Goal: Task Accomplishment & Management: Complete application form

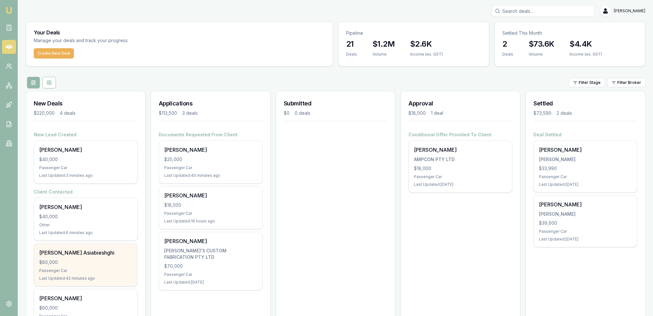
click at [71, 252] on div "[PERSON_NAME] Asiabieshghi" at bounding box center [85, 253] width 93 height 8
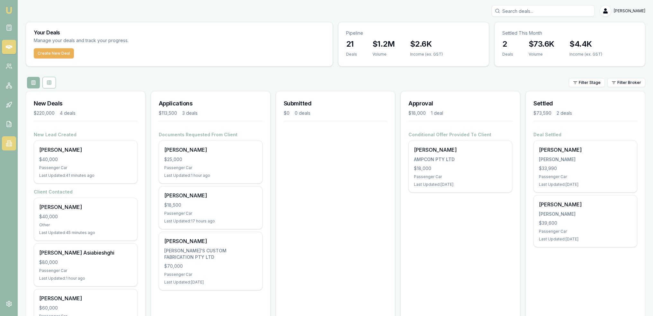
click at [10, 143] on icon at bounding box center [9, 143] width 6 height 6
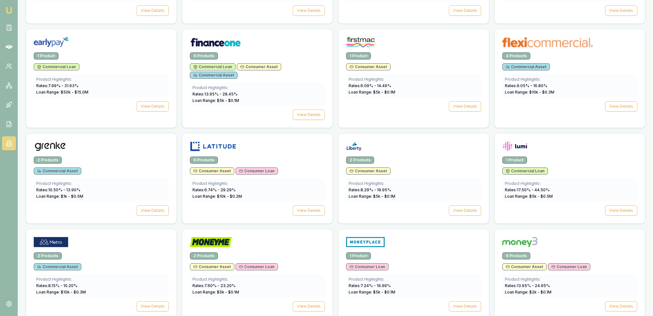
scroll to position [493, 0]
click at [364, 65] on span "Consumer Asset" at bounding box center [368, 67] width 37 height 5
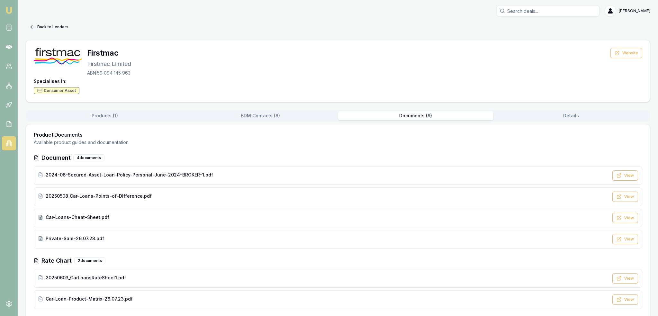
drag, startPoint x: 413, startPoint y: 115, endPoint x: 368, endPoint y: 140, distance: 51.4
click at [413, 115] on button "Documents ( 9 )" at bounding box center [416, 115] width 156 height 9
click at [61, 215] on span "Car-Loans-Cheat-Sheet.pdf" at bounding box center [78, 217] width 64 height 6
click at [99, 279] on span "20250603_CarLoansRateSheet1.pdf" at bounding box center [86, 277] width 80 height 6
click at [56, 26] on button "Back to Lenders" at bounding box center [49, 27] width 47 height 10
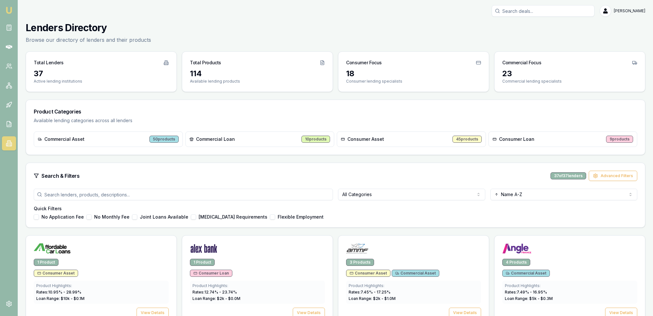
scroll to position [493, 0]
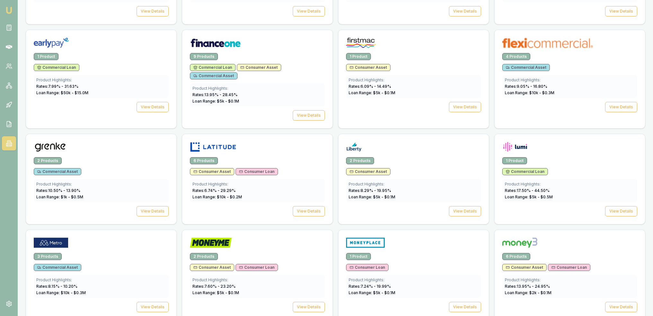
drag, startPoint x: 5, startPoint y: 8, endPoint x: 9, endPoint y: 11, distance: 5.0
click at [5, 8] on img at bounding box center [9, 10] width 8 height 8
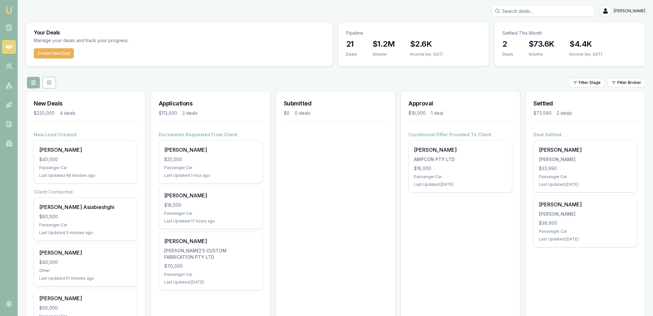
click at [9, 9] on img at bounding box center [9, 10] width 8 height 8
click at [10, 26] on line at bounding box center [9, 26] width 2 height 0
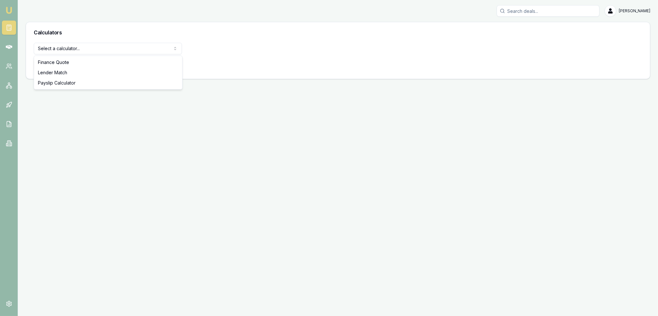
click at [105, 47] on html "Emu Broker Robyn Adams Toggle Menu Calculators Select a calculator... Finance Q…" at bounding box center [329, 158] width 658 height 316
click at [52, 66] on button "View Calculator" at bounding box center [57, 65] width 46 height 12
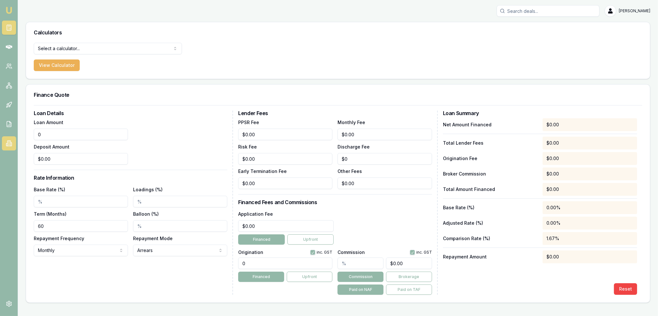
drag, startPoint x: 56, startPoint y: 132, endPoint x: 5, endPoint y: 137, distance: 51.0
click at [5, 137] on div "Emu Broker Robyn Adams Toggle Menu Calculators Select a calculator... Finance Q…" at bounding box center [329, 158] width 658 height 316
type input "$76,408.00"
click at [66, 159] on input "0" at bounding box center [81, 159] width 94 height 12
type input "$0.00"
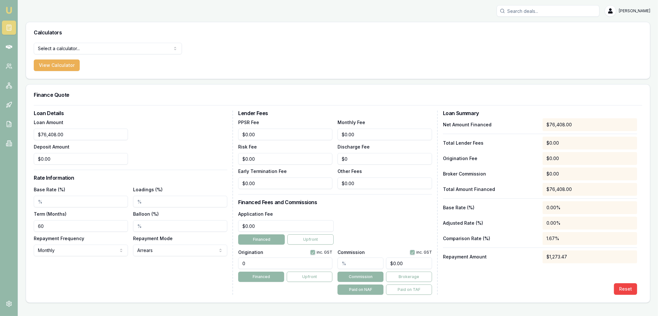
click at [50, 203] on input "Base Rate (%)" at bounding box center [81, 202] width 94 height 12
type input "9.70%"
drag, startPoint x: 55, startPoint y: 226, endPoint x: 25, endPoint y: 227, distance: 30.2
click at [25, 227] on main "Calculators Select a calculator... Finance Quote Lender Match Payslip Calculato…" at bounding box center [338, 162] width 640 height 281
type input "84"
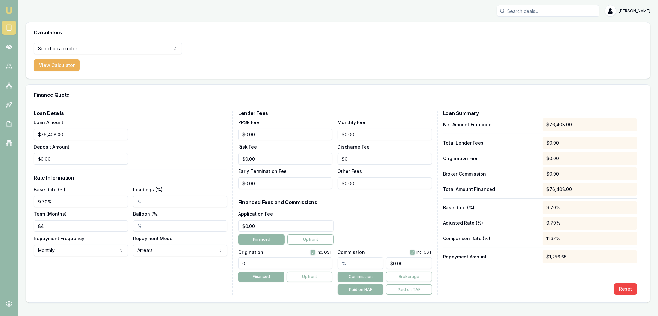
click at [108, 272] on div "Loan Details Loan Amount $76,408.00 Deposit Amount $0.00 Rate Information Base …" at bounding box center [133, 203] width 199 height 184
drag, startPoint x: 39, startPoint y: 200, endPoint x: 47, endPoint y: 206, distance: 10.5
click at [39, 200] on input "9.70%" at bounding box center [81, 202] width 94 height 12
drag, startPoint x: 54, startPoint y: 199, endPoint x: 0, endPoint y: 197, distance: 54.4
click at [0, 197] on html "Emu Broker Robyn Adams Toggle Menu Calculators Select a calculator... Finance Q…" at bounding box center [329, 158] width 658 height 316
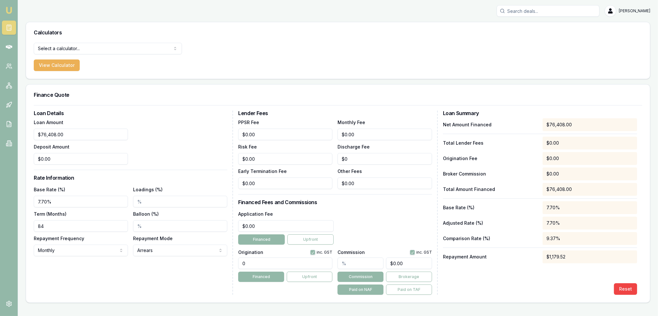
click at [104, 282] on div "Loan Details Loan Amount $76,408.00 Deposit Amount $0.00 Rate Information Base …" at bounding box center [133, 203] width 199 height 184
drag, startPoint x: 19, startPoint y: 199, endPoint x: 15, endPoint y: 199, distance: 3.5
click at [15, 199] on div "Emu Broker Robyn Adams Toggle Menu Calculators Select a calculator... Finance Q…" at bounding box center [329, 158] width 658 height 316
click at [139, 285] on div "Loan Details Loan Amount $76,408.00 Deposit Amount $0.00 Rate Information Base …" at bounding box center [133, 203] width 199 height 184
drag, startPoint x: 62, startPoint y: 204, endPoint x: 14, endPoint y: 196, distance: 48.2
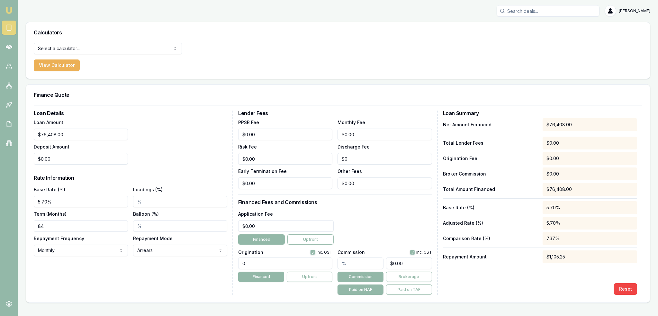
click at [14, 196] on div "Emu Broker Robyn Adams Toggle Menu Calculators Select a calculator... Finance Q…" at bounding box center [329, 158] width 658 height 316
type input "6.59%"
click at [78, 221] on input "84" at bounding box center [81, 226] width 94 height 12
click at [217, 226] on div "Loan Details Loan Amount $76,408.00 Deposit Amount $0.00 Rate Information Base …" at bounding box center [338, 203] width 608 height 184
type input "$1,210.00"
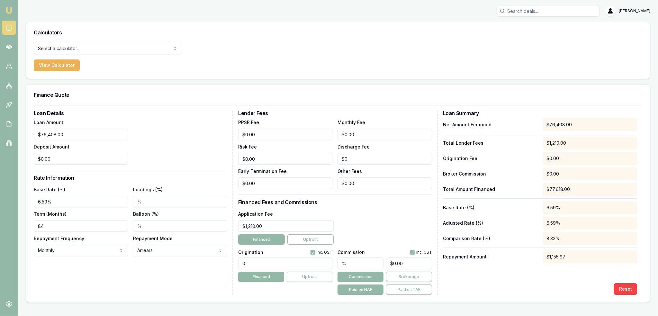
drag, startPoint x: 243, startPoint y: 264, endPoint x: 231, endPoint y: 263, distance: 11.9
click at [234, 264] on div "Loan Details Loan Amount $76,408.00 Deposit Amount $0.00 Rate Information Base …" at bounding box center [338, 203] width 608 height 184
type input "1210"
type input "1210.00"
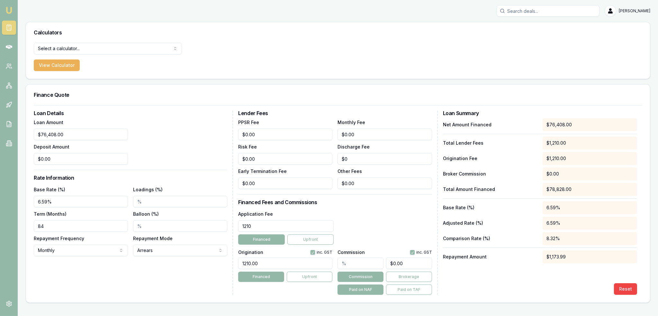
drag, startPoint x: 275, startPoint y: 224, endPoint x: 195, endPoint y: 224, distance: 79.7
click at [195, 224] on div "Loan Details Loan Amount $76,408.00 Deposit Amount $0.00 Rate Information Base …" at bounding box center [338, 203] width 608 height 184
type input "$400.00"
click at [272, 288] on div "Origination inc. GST 1210.00 Financed Upfront" at bounding box center [285, 271] width 94 height 48
drag, startPoint x: 341, startPoint y: 136, endPoint x: 325, endPoint y: 136, distance: 15.4
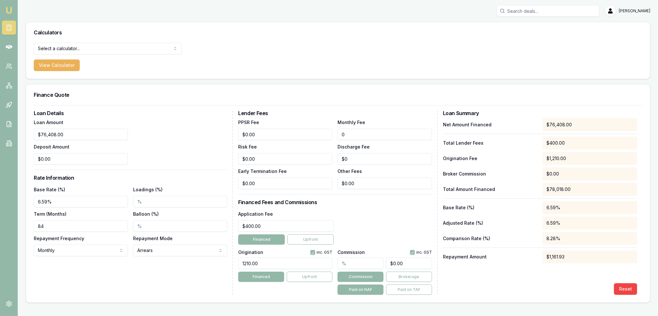
click at [325, 136] on div "PPSR Fee $0.00 Monthly Fee 0 Risk Fee $0.00 Discharge Fee $0 Early Termination …" at bounding box center [334, 153] width 193 height 71
type input "$0.00"
click at [18, 225] on main "Calculators Select a calculator... Finance Quote Lender Match Payslip Calculato…" at bounding box center [338, 162] width 640 height 281
type input "60"
click at [167, 154] on div "Loan Amount $76,408.00 Deposit Amount $0.00" at bounding box center [130, 141] width 193 height 46
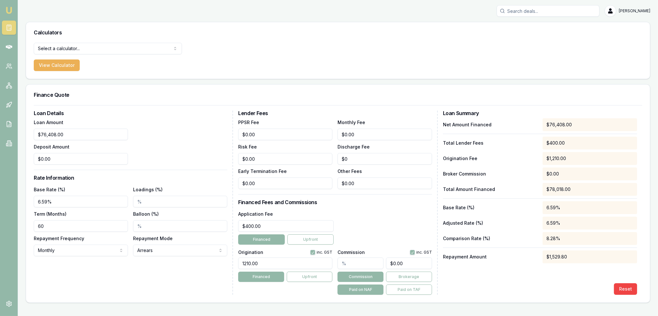
click at [137, 226] on input "Balloon (%)" at bounding box center [180, 226] width 94 height 12
type input "40.00%"
click at [141, 281] on div "Loan Details Loan Amount $76,408.00 Deposit Amount $0.00 Rate Information Base …" at bounding box center [133, 203] width 199 height 184
drag, startPoint x: 8, startPoint y: 9, endPoint x: 15, endPoint y: 1, distance: 11.2
click at [9, 9] on img at bounding box center [9, 10] width 8 height 8
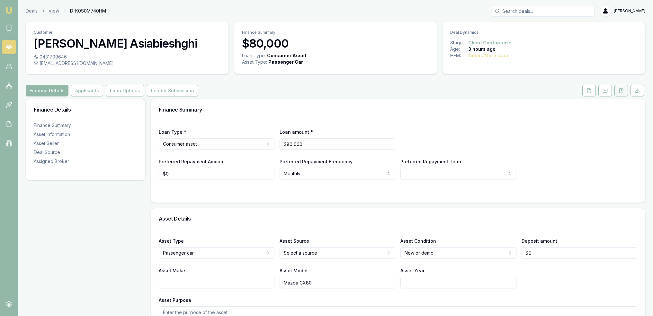
click at [620, 90] on icon at bounding box center [619, 90] width 1 height 0
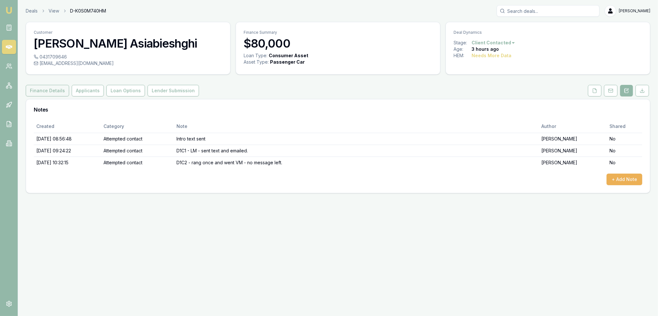
click at [44, 92] on button "Finance Details" at bounding box center [47, 91] width 43 height 12
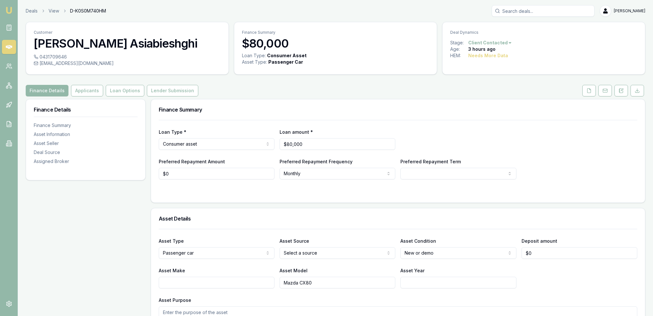
click at [427, 172] on html "Emu Broker Deals View D-K0S0M740HM Robyn Adams Toggle Menu Customer Mehrnaz Asi…" at bounding box center [326, 158] width 653 height 316
select select "60"
click at [177, 170] on input "0" at bounding box center [217, 174] width 116 height 12
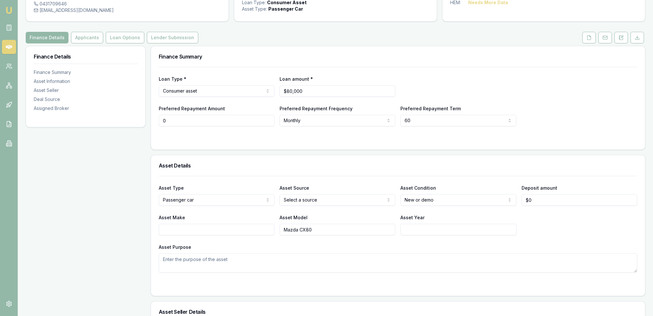
scroll to position [64, 0]
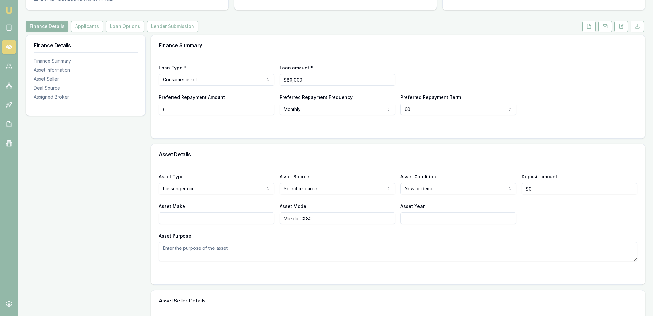
drag, startPoint x: 172, startPoint y: 110, endPoint x: 154, endPoint y: 110, distance: 18.0
click at [154, 110] on div "Loan Type * Consumer asset Consumer loan Consumer asset Commercial loan Commerc…" at bounding box center [398, 97] width 494 height 83
type input "$500"
click at [303, 105] on html "Emu Broker Deals View D-K0S0M740HM Robyn Adams Toggle Menu Customer Mehrnaz Asi…" at bounding box center [329, 94] width 658 height 316
select select "FORTNIGHTLY"
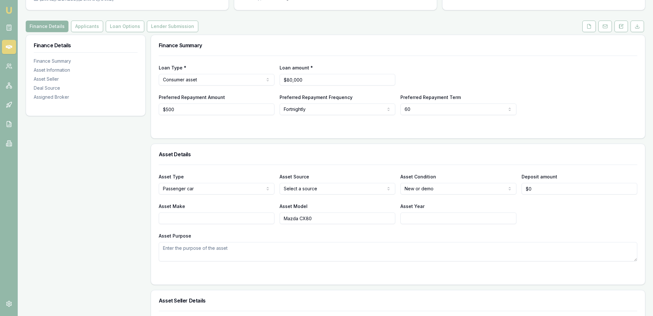
click at [287, 126] on div at bounding box center [398, 127] width 479 height 5
click at [622, 25] on icon at bounding box center [621, 26] width 5 height 5
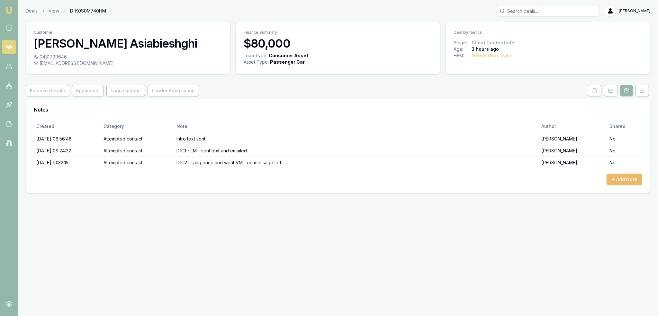
click at [632, 174] on button "+ Add Note" at bounding box center [624, 180] width 36 height 12
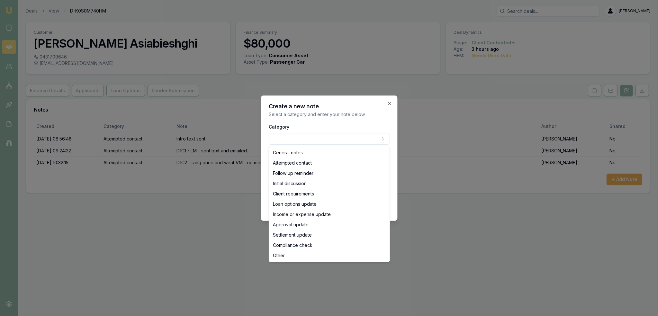
click at [319, 141] on body "Emu Broker Deals View D-K0S0M740HM Robyn Adams Toggle Menu Customer Mehrnaz Asi…" at bounding box center [329, 158] width 658 height 316
select select "INITIAL_DISCUSSION"
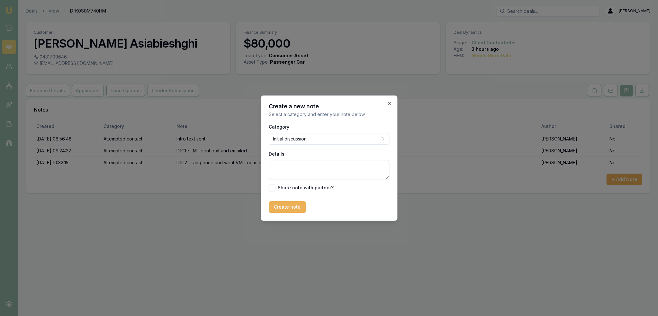
click at [290, 166] on textarea "Details" at bounding box center [329, 169] width 121 height 19
paste textarea "Saw ad on instagram - not happy with the interest they were offered by dealer o…"
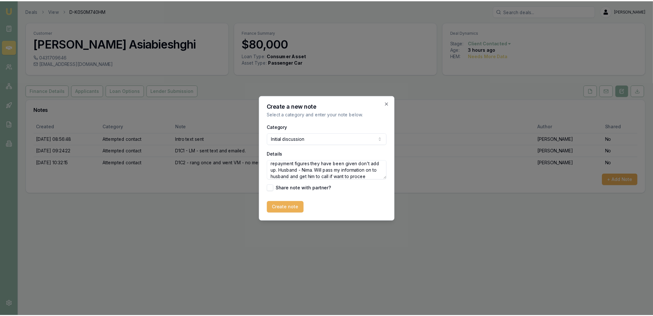
scroll to position [48, 0]
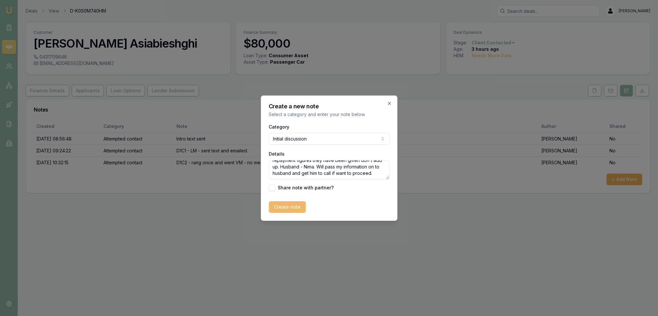
type textarea "Saw ad on instagram - not happy with the interest they were offered by dealer o…"
click at [287, 208] on button "Create note" at bounding box center [287, 207] width 37 height 12
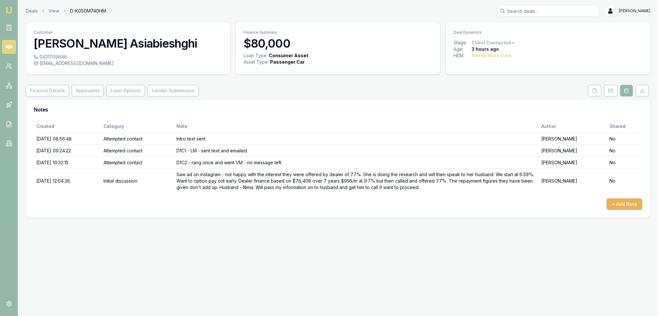
click at [120, 194] on div "Created Category Note Author Shared 14/08/2025, 08:56:48 Attempted contact Intr…" at bounding box center [338, 165] width 608 height 90
click at [87, 92] on button "Applicants" at bounding box center [88, 91] width 32 height 12
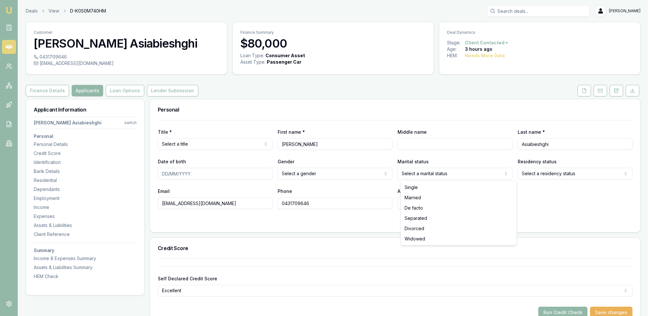
click at [424, 176] on html "Emu Broker Deals View D-K0S0M740HM Robyn Adams Toggle Menu Customer Mehrnaz Asi…" at bounding box center [326, 158] width 653 height 316
select select "MARRIED"
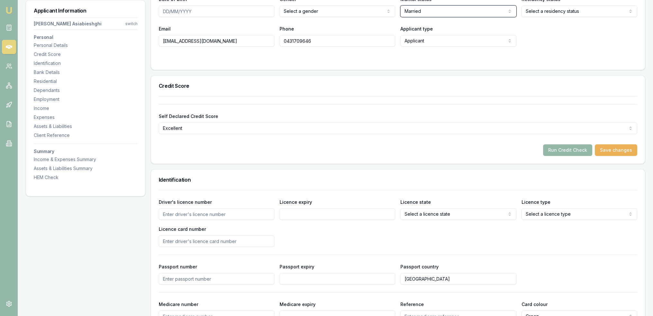
scroll to position [30, 0]
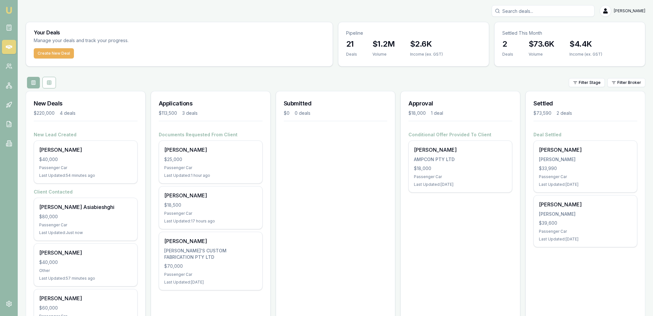
click at [57, 154] on div "Amanda S $40,000 Passenger Car Last Updated: 54 minutes ago" at bounding box center [85, 162] width 103 height 42
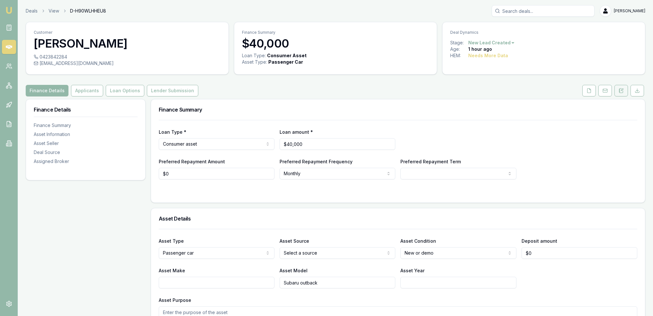
click at [623, 88] on icon at bounding box center [621, 90] width 5 height 5
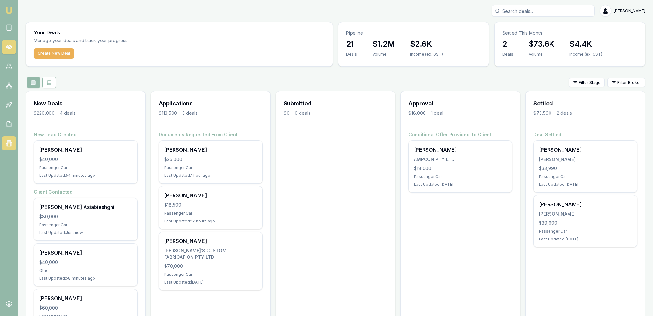
click at [5, 142] on link at bounding box center [9, 143] width 14 height 14
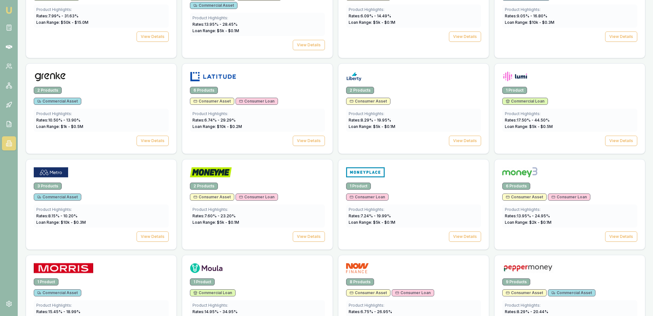
scroll to position [557, 0]
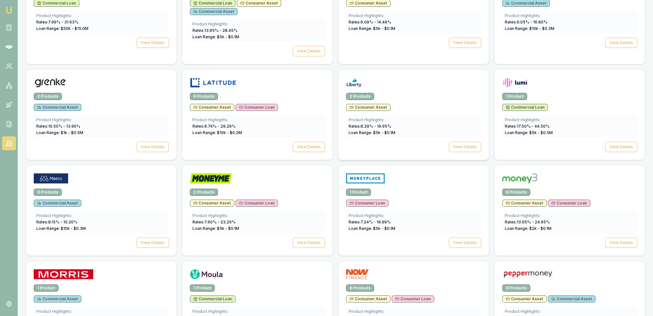
click at [368, 105] on span "Consumer Asset" at bounding box center [368, 107] width 37 height 5
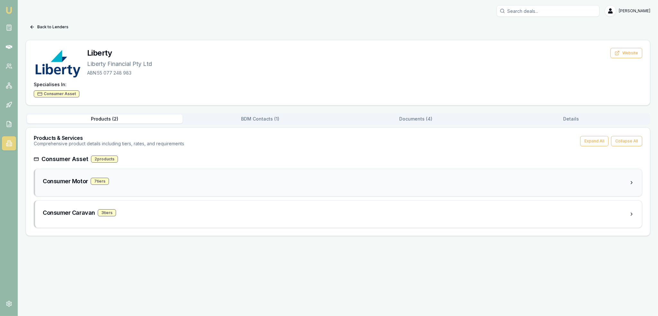
click at [95, 182] on div "7 tier s" at bounding box center [100, 181] width 18 height 7
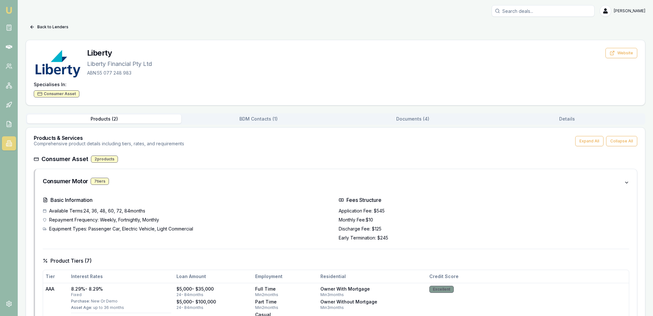
click at [418, 113] on div "Products ( 2 ) BDM Contacts ( 1 ) Documents ( 4 ) Details" at bounding box center [336, 119] width 620 height 12
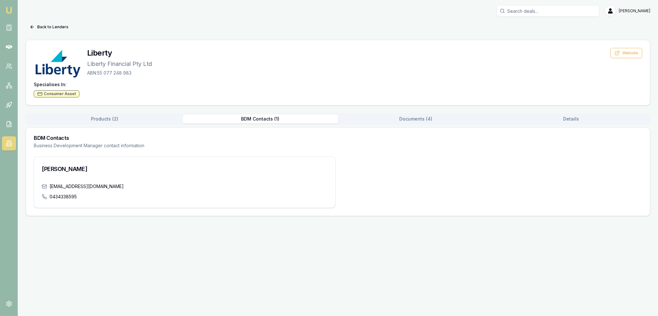
click at [253, 117] on button "BDM Contacts ( 1 )" at bounding box center [261, 118] width 156 height 9
click at [423, 121] on button "Documents ( 4 )" at bounding box center [416, 118] width 156 height 9
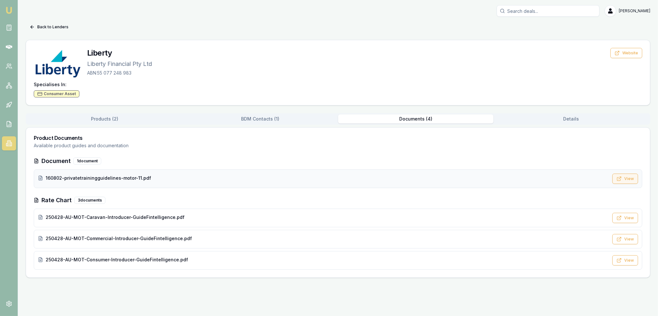
click at [624, 178] on button "View" at bounding box center [625, 179] width 26 height 10
click at [104, 258] on span "250428-AU-MOT-Consumer-Introducer-GuideFintelligence.pdf" at bounding box center [117, 259] width 142 height 6
drag, startPoint x: 56, startPoint y: 24, endPoint x: 21, endPoint y: 25, distance: 35.0
click at [55, 24] on button "Back to Lenders" at bounding box center [49, 27] width 47 height 10
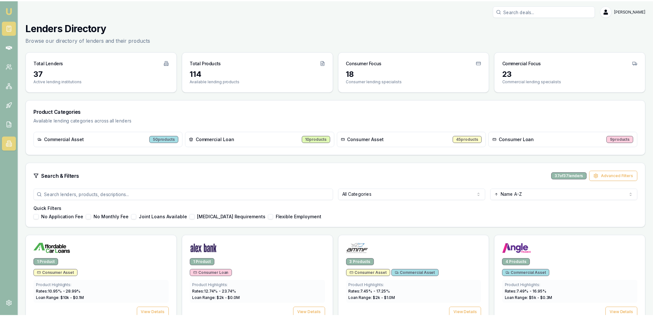
scroll to position [557, 0]
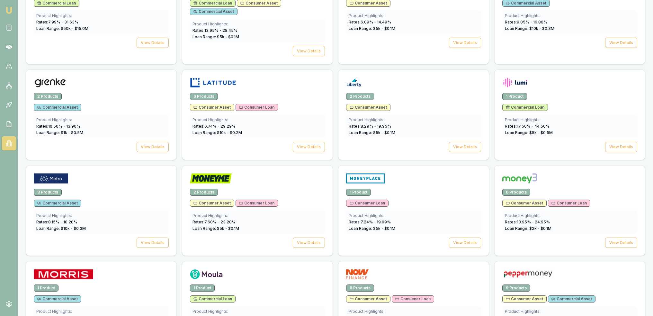
click at [9, 9] on img at bounding box center [9, 10] width 8 height 8
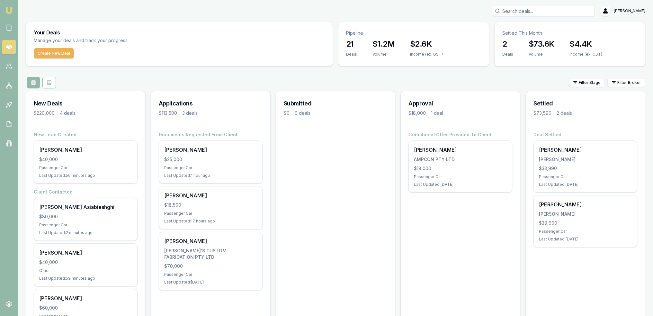
click at [540, 10] on input "Search deals" at bounding box center [543, 11] width 103 height 12
type input "anthony cadd"
click at [545, 34] on p "0436001227" at bounding box center [543, 34] width 97 height 6
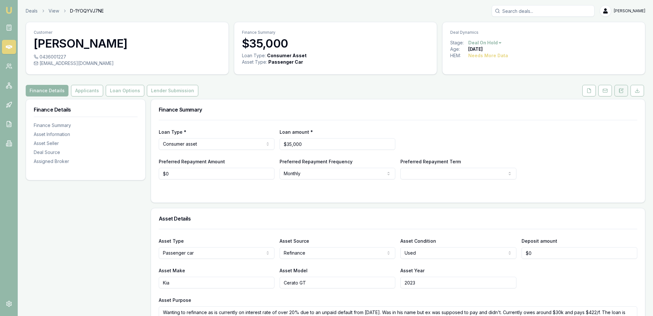
click at [621, 92] on icon at bounding box center [621, 90] width 5 height 5
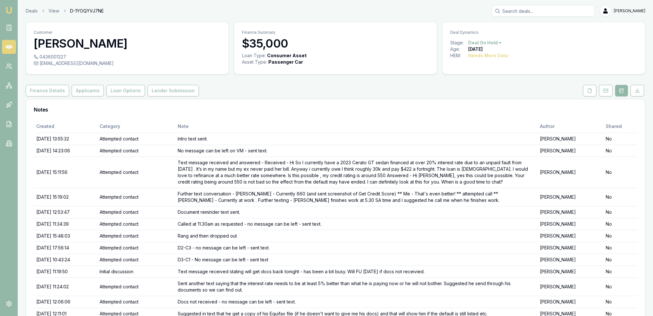
drag, startPoint x: 7, startPoint y: 9, endPoint x: 11, endPoint y: 13, distance: 5.0
click at [7, 9] on img at bounding box center [9, 10] width 8 height 8
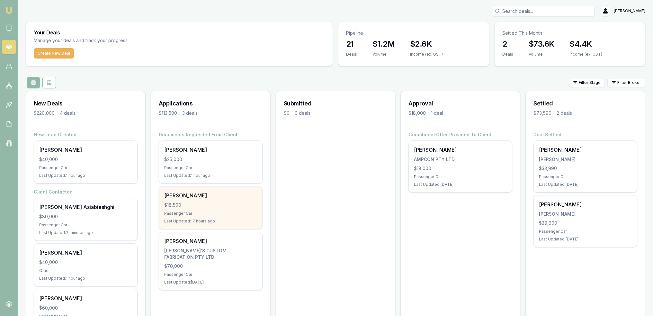
click at [177, 193] on div "Ronin Adams" at bounding box center [210, 196] width 93 height 8
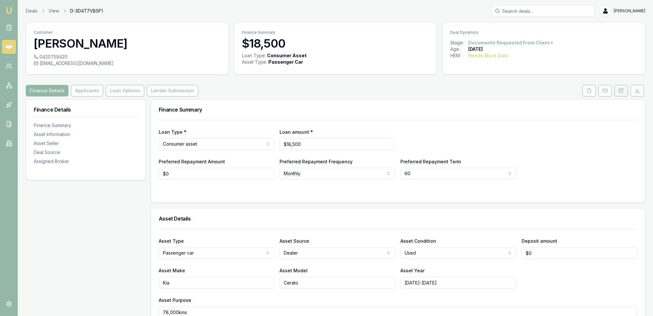
click at [623, 88] on icon at bounding box center [621, 90] width 5 height 5
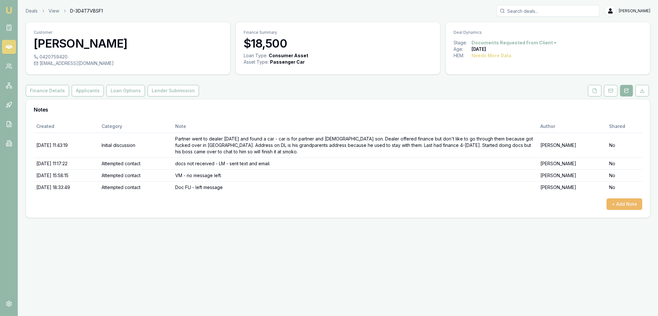
click at [625, 205] on button "+ Add Note" at bounding box center [624, 204] width 36 height 12
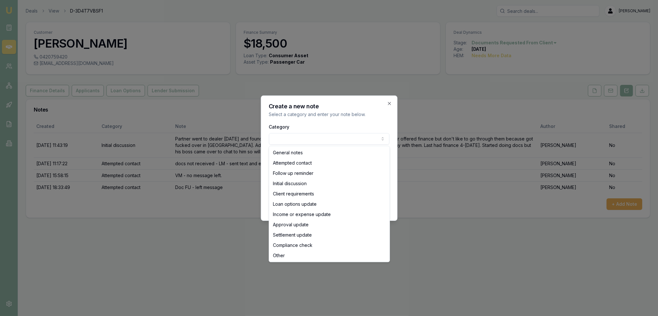
click at [296, 140] on body "Emu Broker Deals View D-3D4T7VBSF1 [PERSON_NAME] Toggle Menu Customer [PERSON_N…" at bounding box center [329, 158] width 658 height 316
select select "ATTEMPTED_CONTACT"
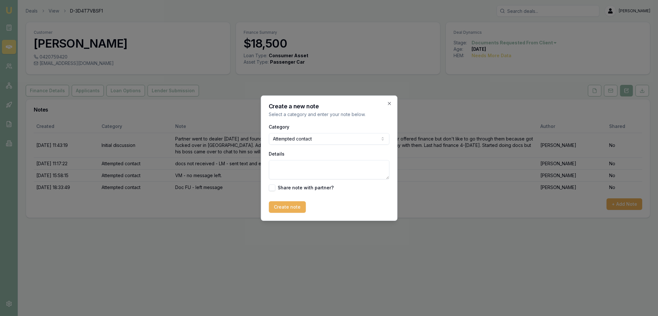
click at [294, 165] on textarea "Details" at bounding box center [329, 169] width 121 height 19
type textarea "VM - left message - sent text."
click at [282, 211] on button "Create note" at bounding box center [287, 207] width 37 height 12
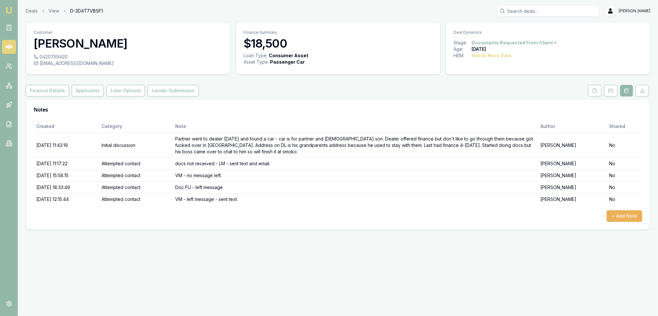
click at [9, 11] on img at bounding box center [9, 10] width 8 height 8
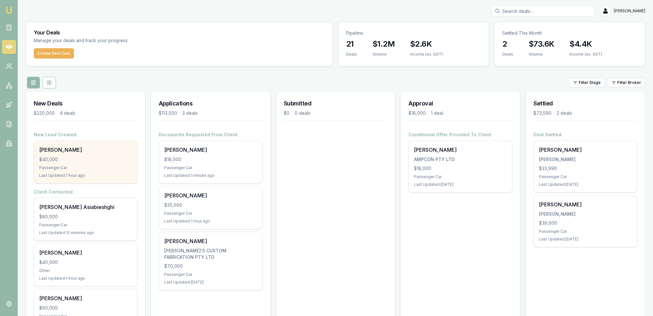
click at [68, 166] on div "Passenger Car" at bounding box center [85, 167] width 93 height 5
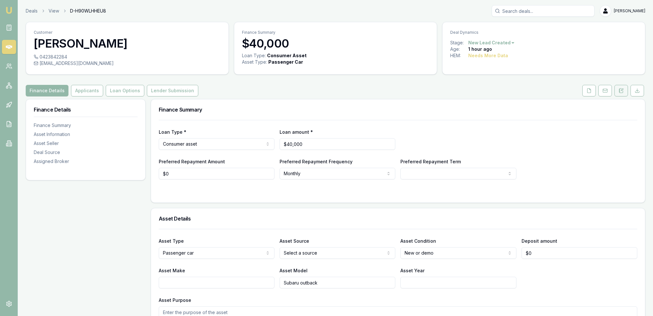
click at [621, 92] on icon at bounding box center [621, 90] width 5 height 5
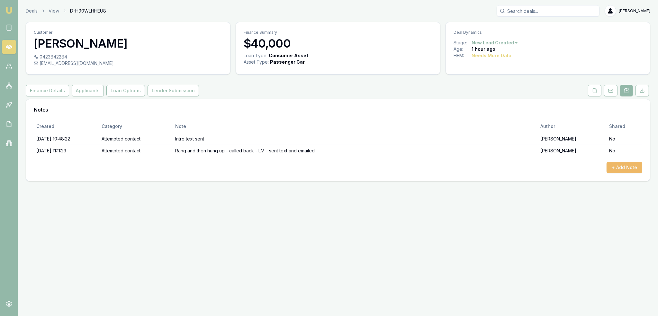
click at [628, 168] on button "+ Add Note" at bounding box center [624, 168] width 36 height 12
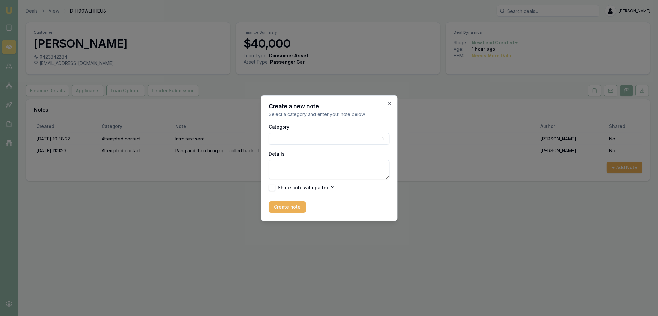
click at [370, 137] on body "Emu Broker Deals View D-H90WLHHEU8 [PERSON_NAME] Toggle Menu Customer [PERSON_N…" at bounding box center [329, 158] width 658 height 316
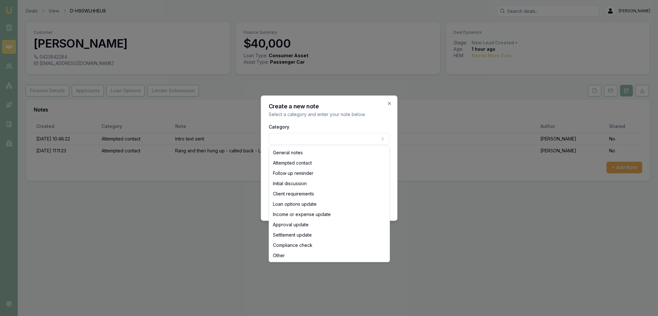
select select "ATTEMPTED_CONTACT"
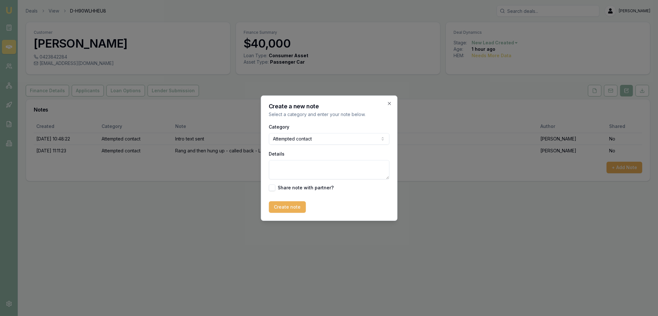
drag, startPoint x: 293, startPoint y: 170, endPoint x: 294, endPoint y: 174, distance: 4.5
click at [294, 174] on textarea "Details" at bounding box center [329, 169] width 121 height 19
type textarea "D1C2 - VM - no message left."
click at [289, 209] on button "Create note" at bounding box center [287, 207] width 37 height 12
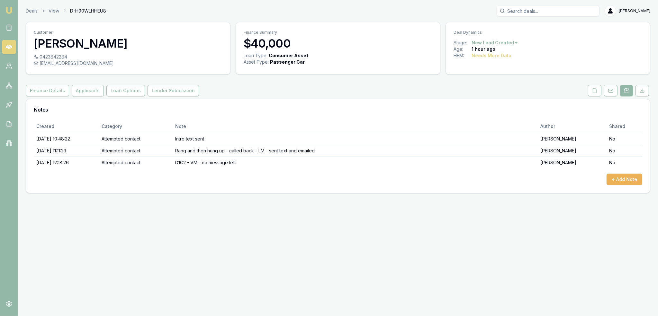
click at [11, 11] on img at bounding box center [9, 10] width 8 height 8
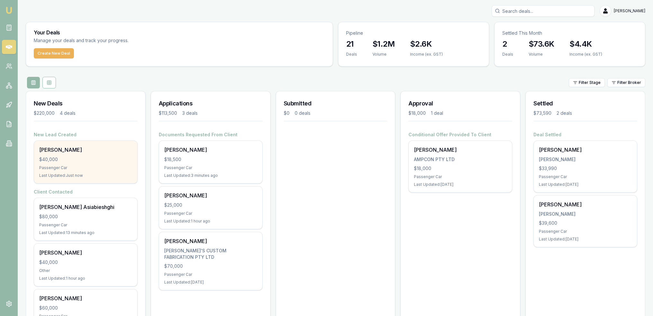
click at [78, 153] on div "[PERSON_NAME]" at bounding box center [85, 150] width 93 height 8
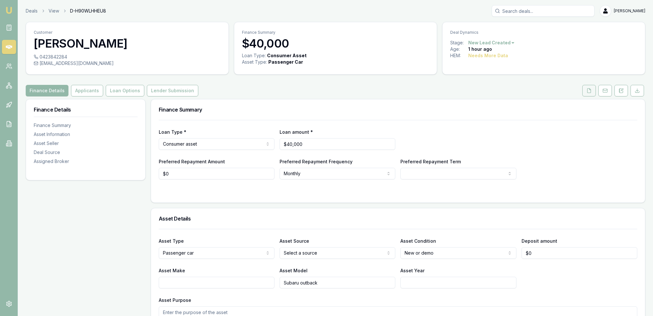
drag, startPoint x: 591, startPoint y: 92, endPoint x: 583, endPoint y: 94, distance: 8.3
click at [591, 92] on icon at bounding box center [590, 90] width 4 height 4
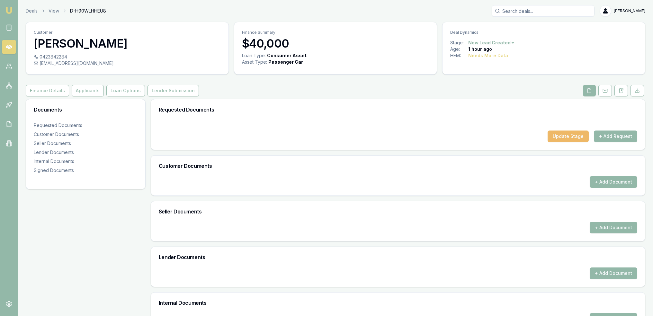
click at [564, 135] on button "Update Stage" at bounding box center [568, 136] width 41 height 12
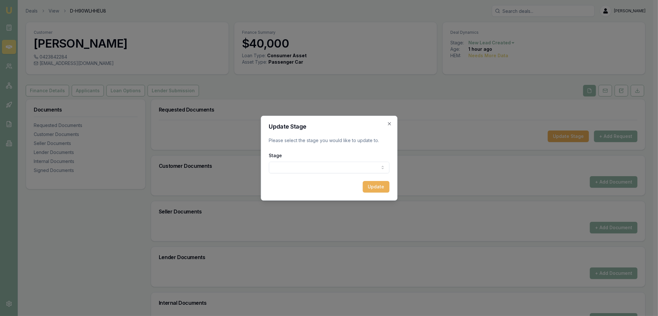
click at [332, 168] on body "Emu Broker Deals View D-H90WLHHEU8 Robyn Adams Toggle Menu Customer Amanda S 04…" at bounding box center [326, 158] width 653 height 316
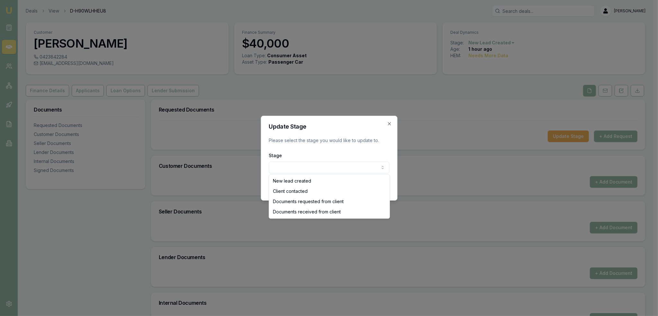
select select "CLIENT_CONTACTED"
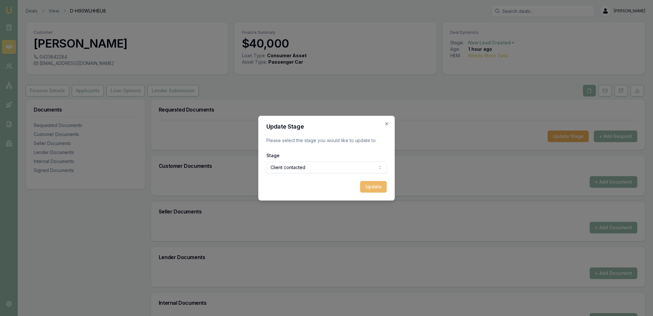
click at [365, 186] on button "Update" at bounding box center [373, 187] width 27 height 12
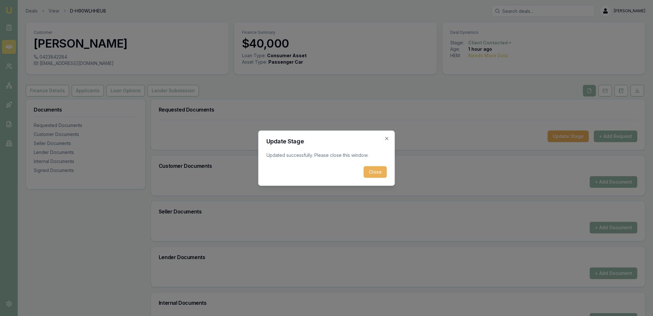
drag, startPoint x: 377, startPoint y: 172, endPoint x: 354, endPoint y: 164, distance: 24.5
click at [377, 171] on button "Close" at bounding box center [375, 172] width 23 height 12
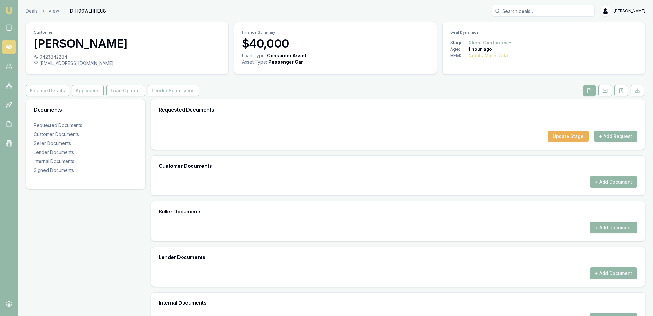
click at [9, 5] on link "Emu Broker" at bounding box center [9, 10] width 10 height 10
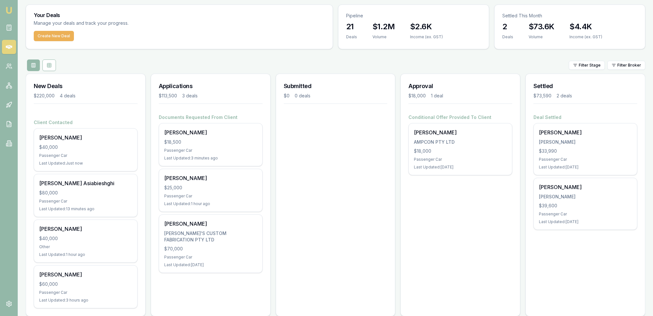
scroll to position [27, 0]
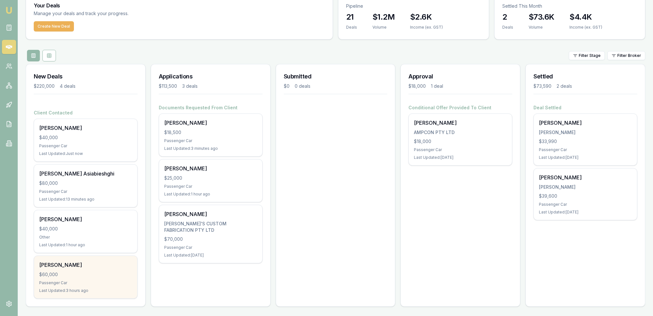
click at [75, 272] on div "$60,000" at bounding box center [85, 274] width 93 height 6
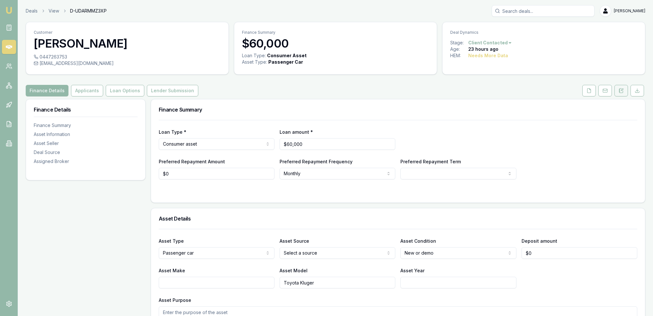
click at [624, 90] on button at bounding box center [621, 91] width 13 height 12
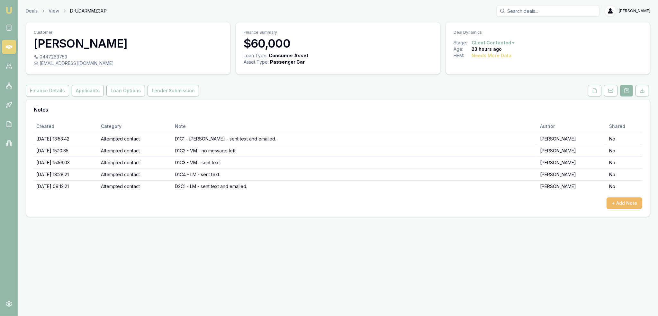
click at [624, 200] on button "+ Add Note" at bounding box center [624, 203] width 36 height 12
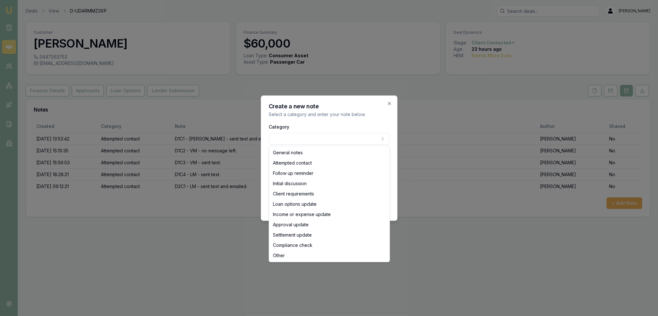
click at [342, 136] on body "Emu Broker Deals View D-UDARMMZ3XP [PERSON_NAME] Toggle Menu Customer [PERSON_N…" at bounding box center [329, 158] width 658 height 316
select select "ATTEMPTED_CONTACT"
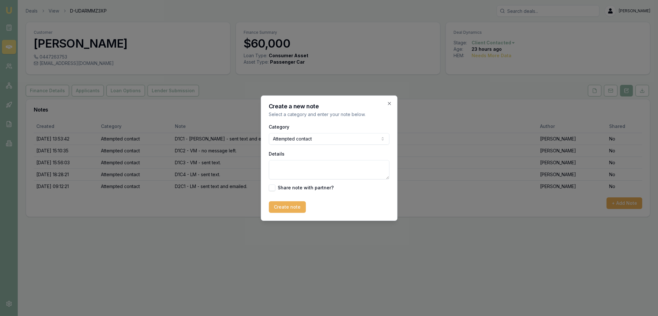
click at [306, 169] on textarea "Details" at bounding box center [329, 169] width 121 height 19
type textarea "D2C2 - VM - no message left."
click at [294, 205] on button "Create note" at bounding box center [287, 207] width 37 height 12
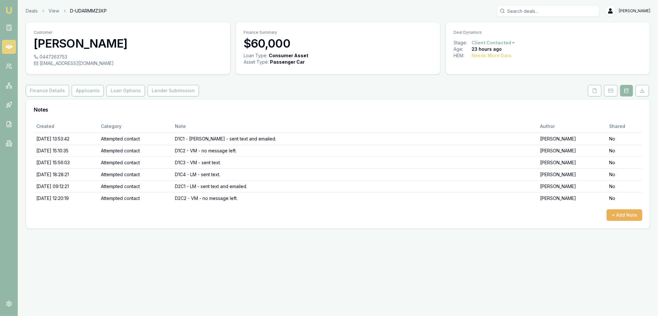
click at [10, 6] on link "Emu Broker" at bounding box center [9, 10] width 10 height 10
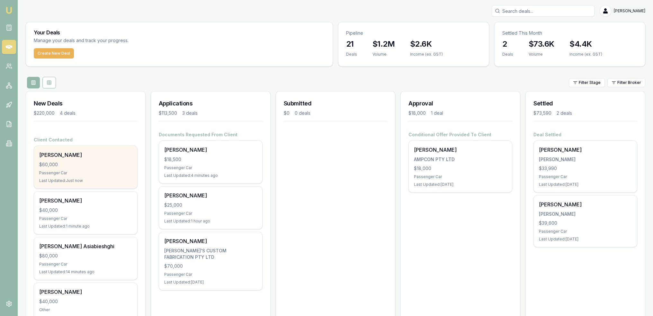
scroll to position [27, 0]
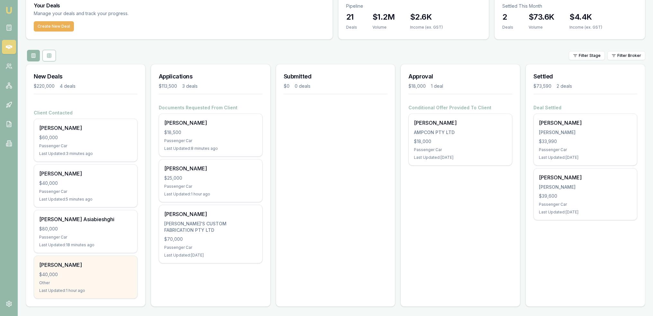
click at [92, 280] on div "Other" at bounding box center [85, 282] width 93 height 5
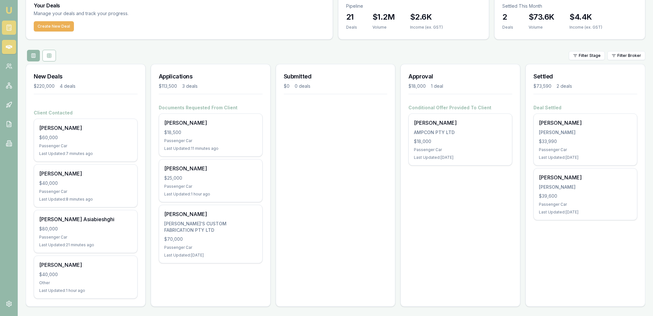
drag, startPoint x: 6, startPoint y: 25, endPoint x: 13, endPoint y: 29, distance: 7.5
click at [7, 25] on rect at bounding box center [9, 27] width 4 height 5
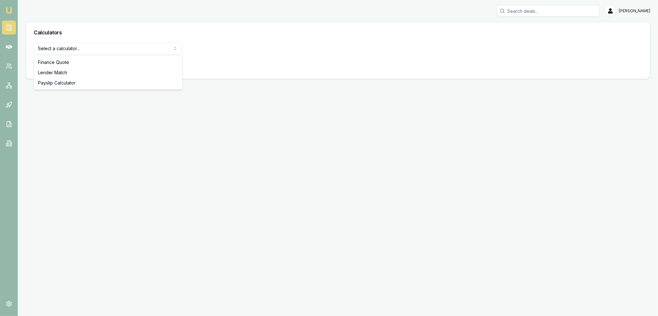
click at [64, 46] on html "Emu Broker [PERSON_NAME] Toggle Menu Calculators Select a calculator... Finance…" at bounding box center [329, 158] width 658 height 316
select select "payslip-calculator"
click at [60, 66] on button "View Calculator" at bounding box center [57, 65] width 46 height 12
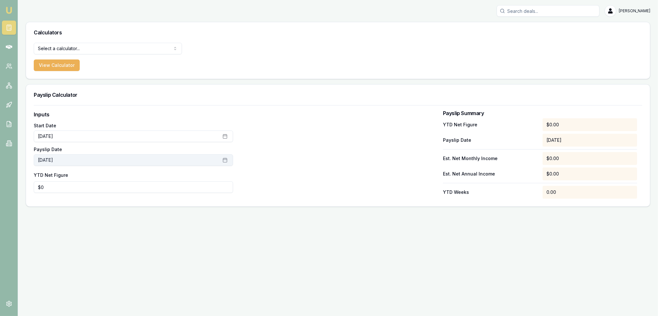
click at [69, 158] on button "August 14th, 2025" at bounding box center [133, 160] width 199 height 12
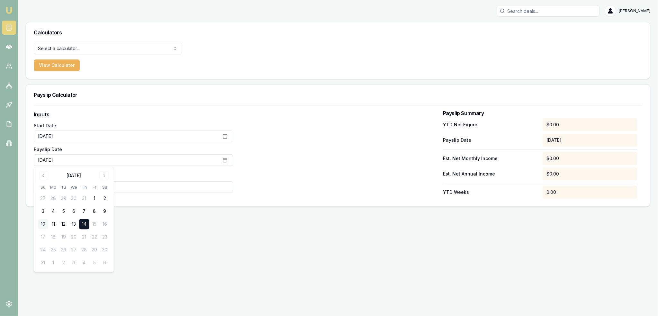
click at [45, 223] on button "10" at bounding box center [43, 224] width 10 height 10
click at [199, 185] on input "0" at bounding box center [133, 187] width 199 height 12
drag, startPoint x: 139, startPoint y: 185, endPoint x: 37, endPoint y: 185, distance: 102.2
click at [37, 185] on input "0" at bounding box center [133, 187] width 199 height 12
type input "$6,193"
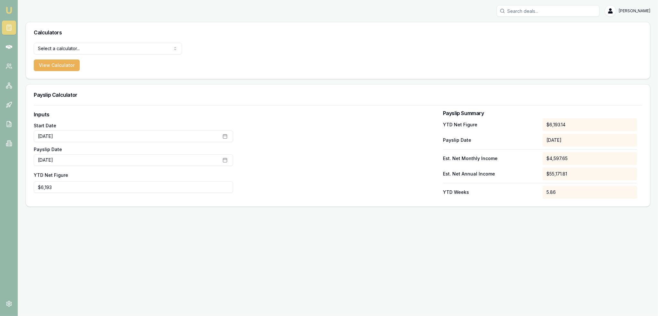
click at [256, 153] on div at bounding box center [337, 155] width 199 height 88
click at [7, 10] on img at bounding box center [9, 10] width 8 height 8
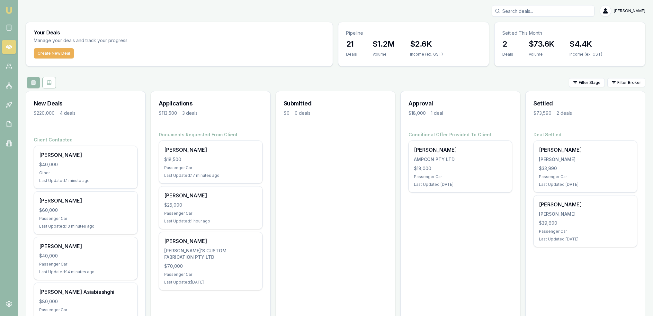
click at [561, 10] on input "Search deals" at bounding box center [543, 11] width 103 height 12
type input "ANTHONY CADD"
click at [536, 41] on p "a.cadd44@gmail.com" at bounding box center [543, 41] width 97 height 6
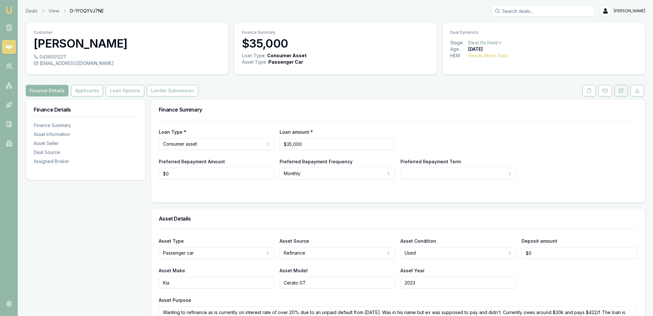
click at [616, 88] on button at bounding box center [621, 91] width 13 height 12
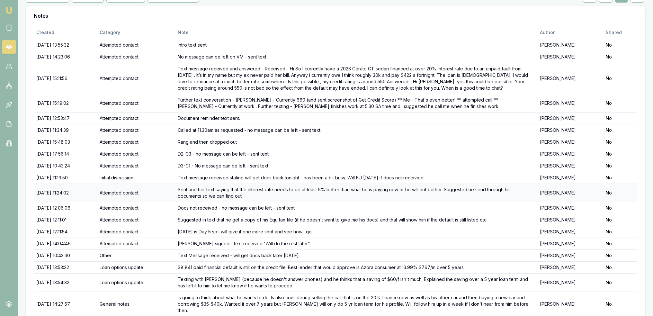
scroll to position [116, 0]
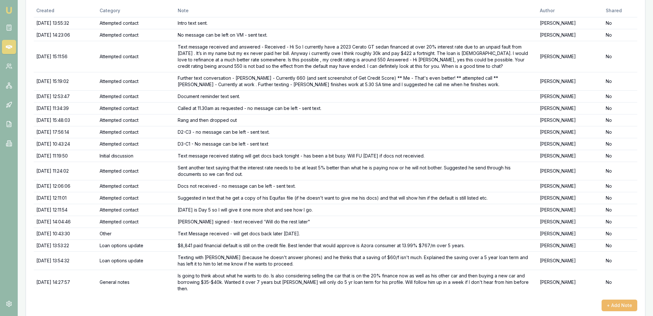
click at [613, 300] on button "+ Add Note" at bounding box center [620, 306] width 36 height 12
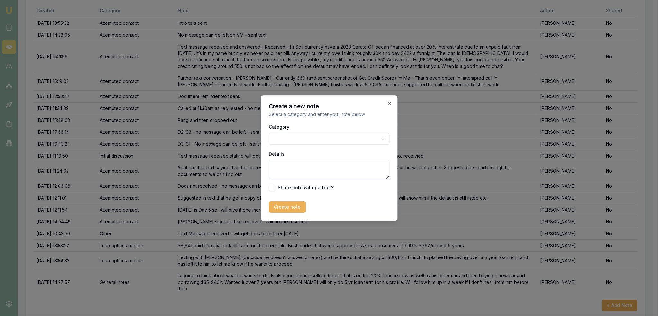
click at [290, 134] on body "Emu Broker Deals View D-1YOQYVJ7NE Robyn Adams Toggle Menu Customer Anthony Cad…" at bounding box center [326, 42] width 653 height 316
click at [291, 169] on textarea "Details" at bounding box center [326, 169] width 121 height 19
type textarea "t"
paste textarea "Sorry just interstate until tomorrow for work. Waiting to speak with my bank fi…"
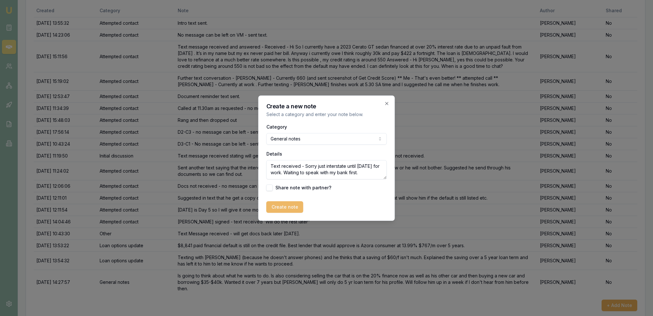
type textarea "Text received - Sorry just interstate until tomorrow for work. Waiting to speak…"
click at [284, 206] on button "Create note" at bounding box center [284, 207] width 37 height 12
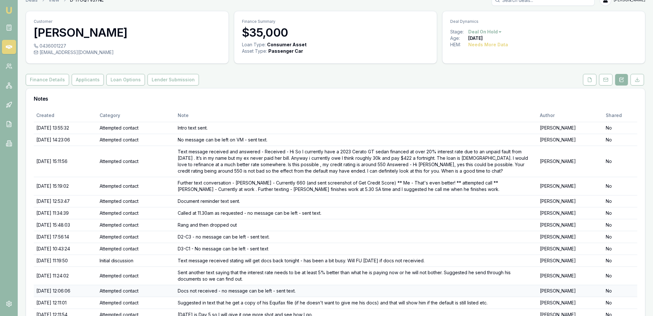
scroll to position [0, 0]
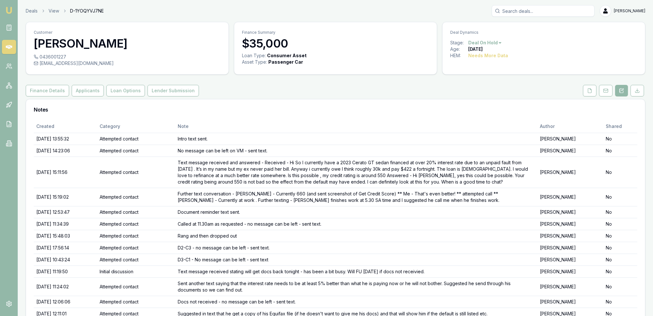
click at [9, 9] on img at bounding box center [9, 10] width 8 height 8
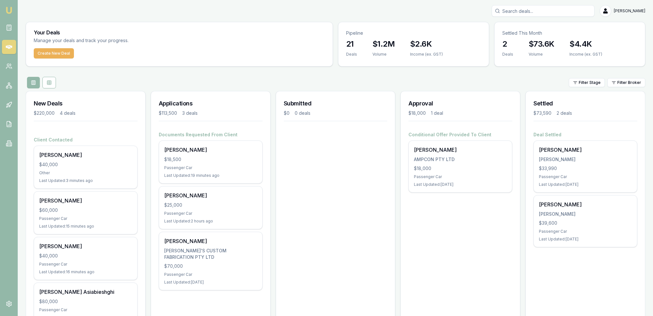
click at [530, 9] on input "Search deals" at bounding box center [543, 11] width 103 height 12
type input "anthony cadd"
click at [519, 39] on p "a.cadd44@gmail.com" at bounding box center [543, 41] width 97 height 6
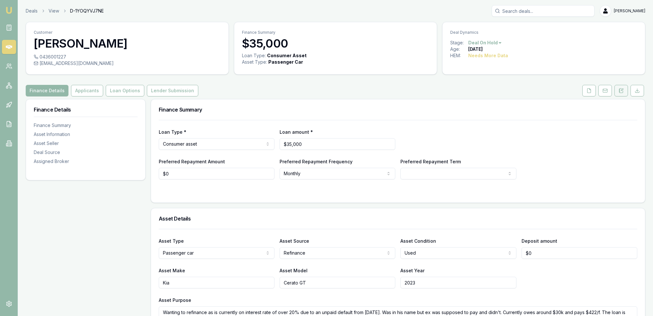
click at [622, 90] on icon at bounding box center [622, 90] width 2 height 2
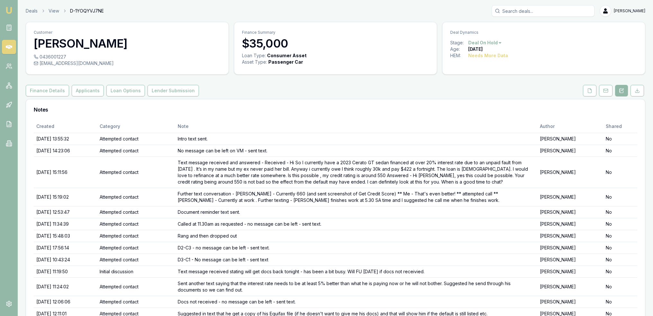
click at [8, 6] on img at bounding box center [9, 10] width 8 height 8
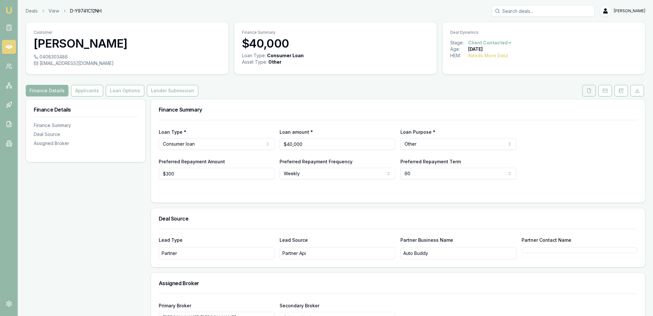
click at [590, 92] on icon at bounding box center [589, 90] width 5 height 5
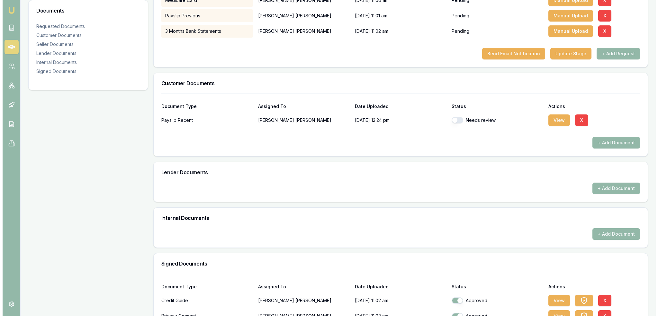
scroll to position [193, 0]
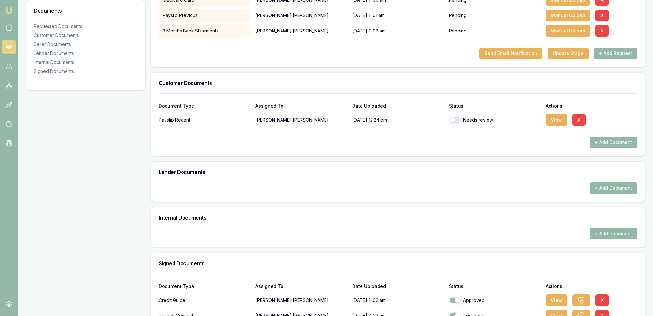
click at [459, 122] on button "button" at bounding box center [455, 120] width 12 height 6
checkbox input "true"
click at [553, 120] on button "View" at bounding box center [557, 120] width 22 height 12
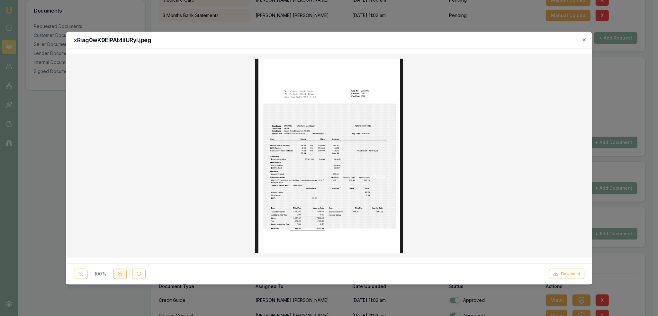
click at [122, 274] on button at bounding box center [119, 274] width 13 height 10
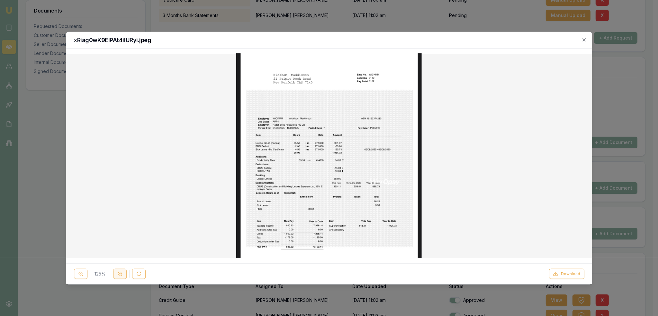
click at [122, 274] on button at bounding box center [119, 274] width 13 height 10
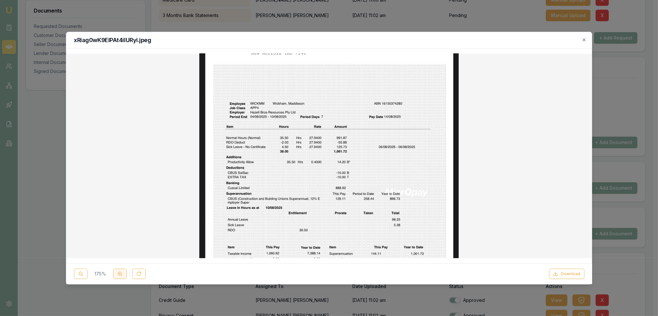
click at [122, 274] on button at bounding box center [119, 274] width 13 height 10
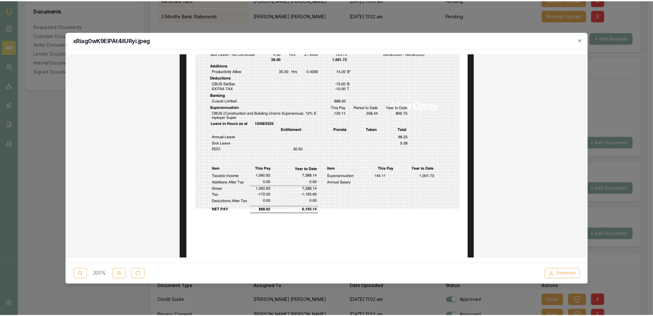
scroll to position [92, 0]
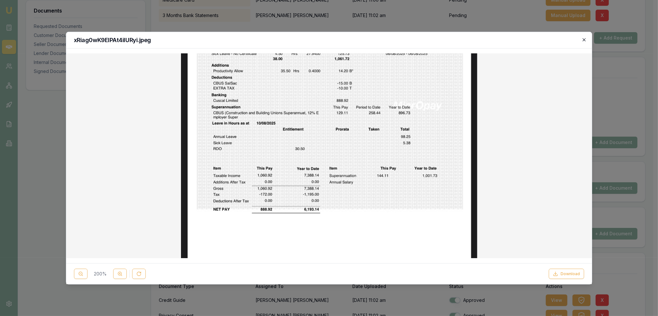
click at [582, 42] on icon "button" at bounding box center [583, 39] width 5 height 5
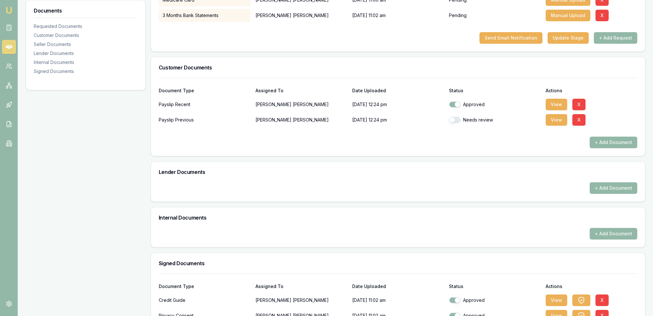
click at [50, 130] on div "Documents Requested Documents Customer Documents Seller Documents Lender Docume…" at bounding box center [86, 129] width 120 height 446
click at [453, 121] on button "button" at bounding box center [455, 120] width 12 height 6
checkbox input "true"
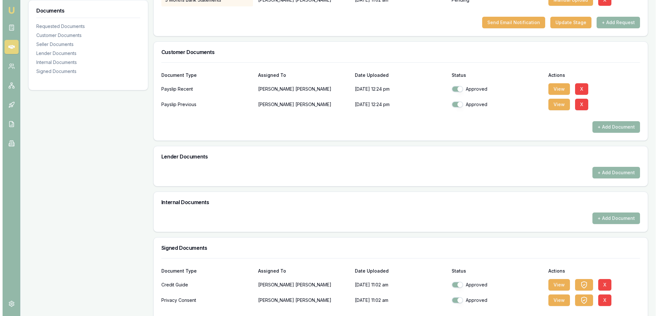
scroll to position [222, 0]
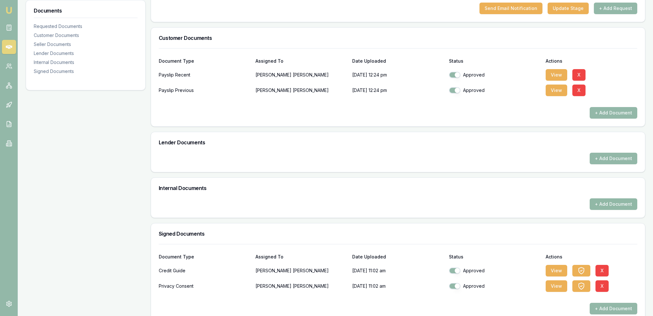
click at [616, 201] on button "+ Add Document" at bounding box center [614, 204] width 48 height 12
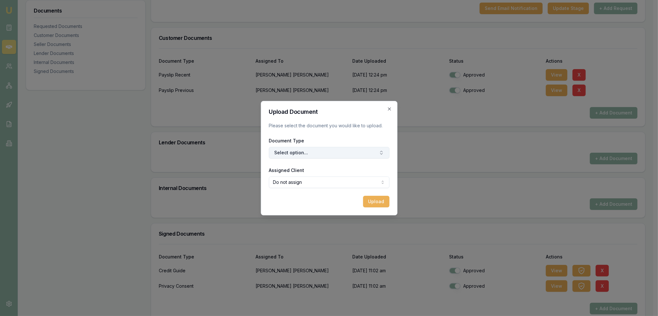
click at [336, 151] on button "Select option..." at bounding box center [329, 153] width 121 height 12
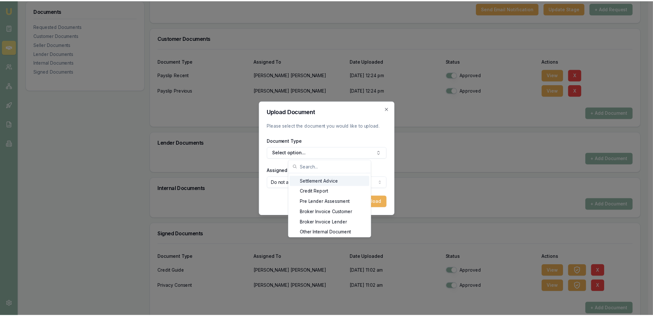
scroll to position [10, 0]
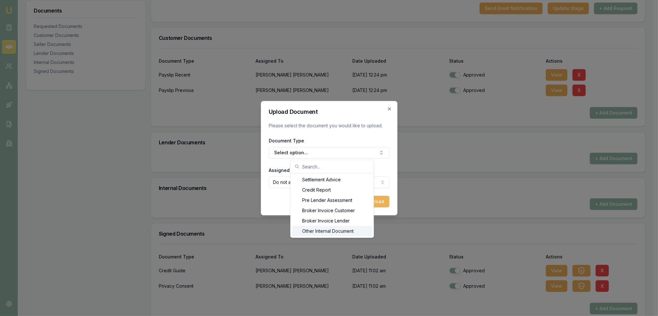
click at [348, 231] on div "Other Internal Document" at bounding box center [332, 231] width 80 height 10
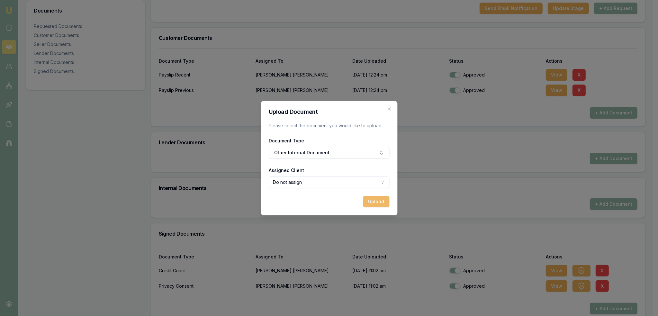
click at [381, 203] on button "Upload" at bounding box center [376, 202] width 26 height 12
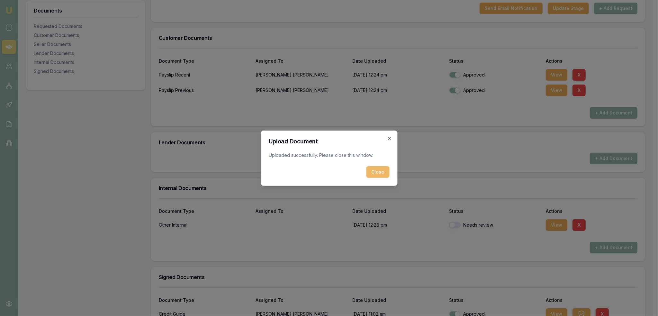
click at [378, 171] on button "Close" at bounding box center [377, 172] width 23 height 12
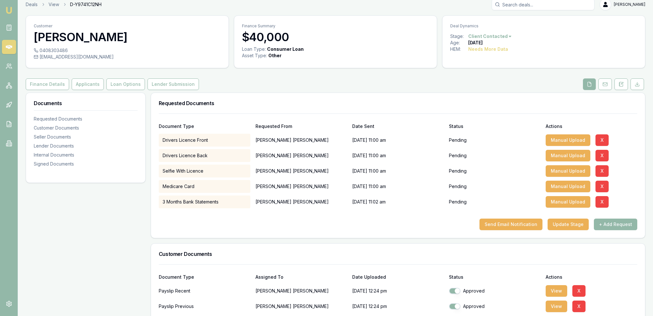
scroll to position [0, 0]
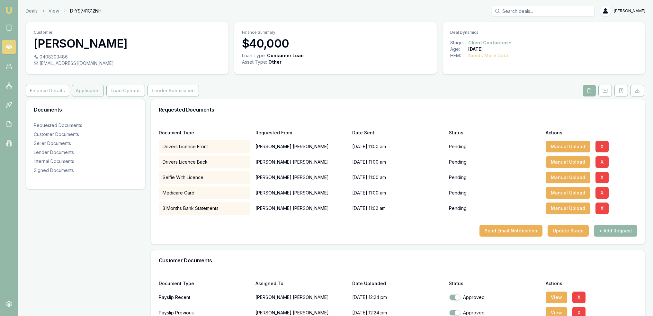
click at [82, 91] on button "Applicants" at bounding box center [88, 91] width 32 height 12
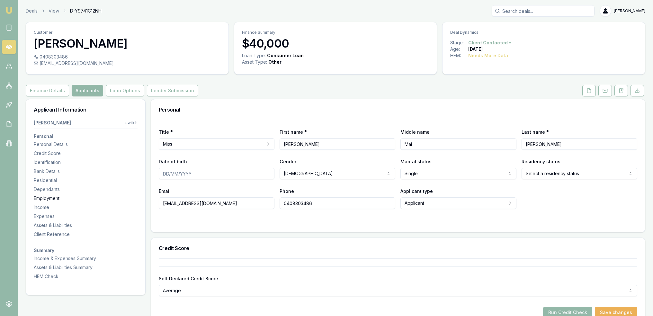
click at [54, 197] on div "Employment" at bounding box center [86, 198] width 104 height 6
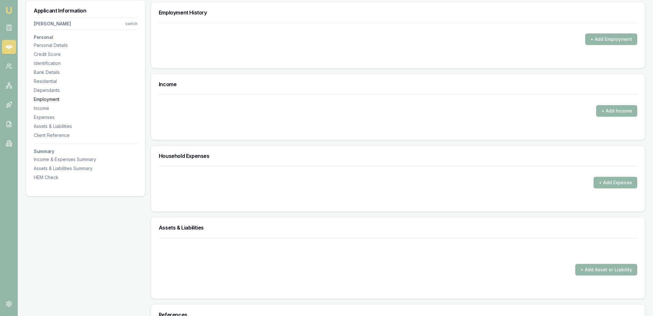
scroll to position [862, 0]
click at [606, 35] on button "+ Add Employment" at bounding box center [611, 38] width 52 height 12
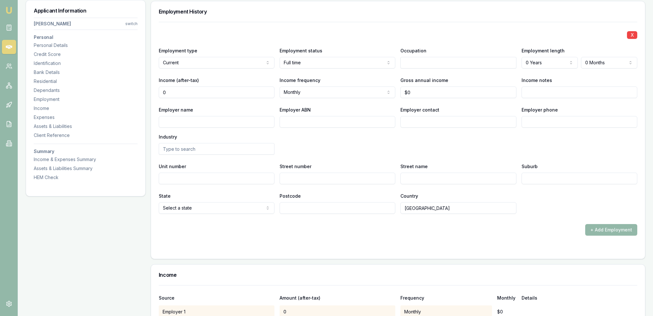
drag, startPoint x: 193, startPoint y: 90, endPoint x: 190, endPoint y: 89, distance: 3.4
click at [193, 90] on input "0" at bounding box center [217, 92] width 116 height 12
click at [157, 92] on div "X Employment type Current Current Previous Employment status [DEMOGRAPHIC_DATA]…" at bounding box center [398, 140] width 494 height 237
type input "$4,598"
click at [413, 88] on input "0" at bounding box center [458, 92] width 116 height 12
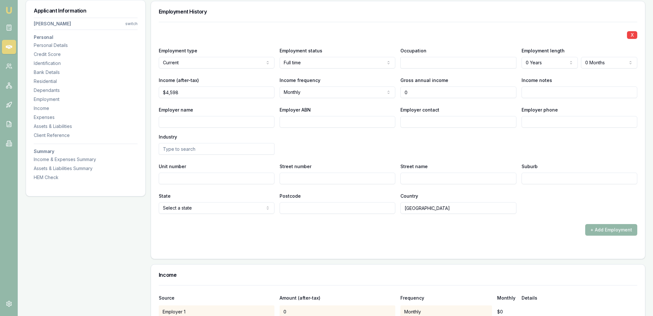
type input "$0"
drag, startPoint x: 402, startPoint y: 91, endPoint x: 398, endPoint y: 92, distance: 4.2
click at [398, 92] on div "Income (after-tax) $4,598 Income frequency Monthly Weekly Fortnightly Monthly Q…" at bounding box center [398, 87] width 479 height 22
type input "$67,638"
click at [538, 88] on input "Income notes" at bounding box center [580, 92] width 116 height 12
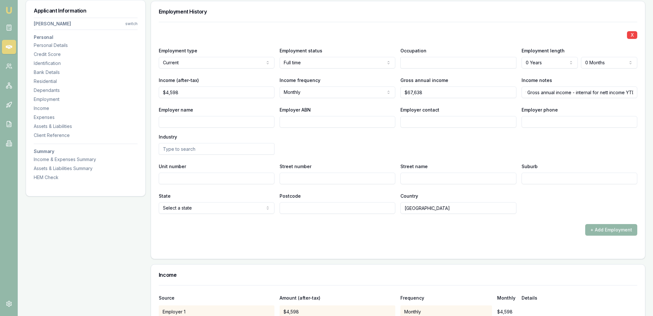
scroll to position [0, 32]
type input "Jaws calcl for Gross annual income - internal for nett income YTD"
click at [462, 146] on div "Employer name Employer ABN Employer contact Employer phone Industry" at bounding box center [398, 130] width 479 height 49
click at [420, 58] on input "text" at bounding box center [458, 63] width 116 height 12
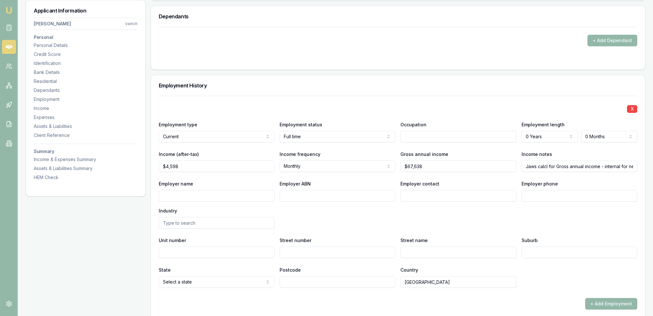
scroll to position [798, 0]
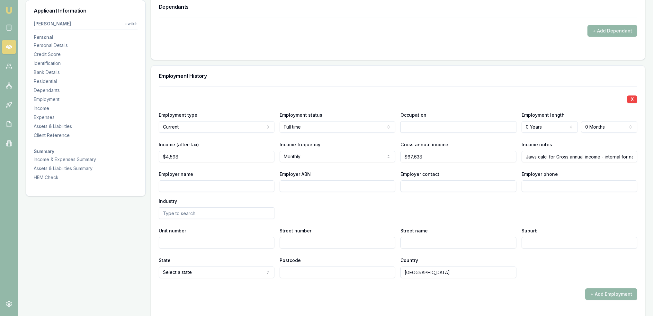
click at [405, 125] on input "text" at bounding box center [458, 127] width 116 height 12
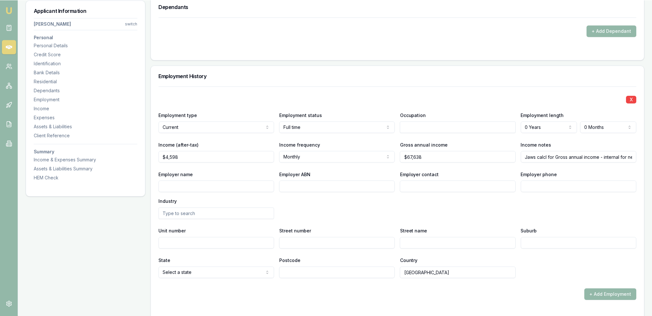
scroll to position [830, 0]
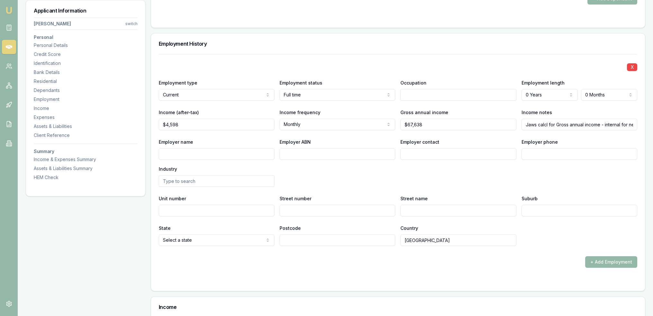
click at [214, 149] on input "Employer name" at bounding box center [217, 154] width 116 height 12
type input "[PERSON_NAME] Bros Resources Pty Ltd"
type input "16150374280"
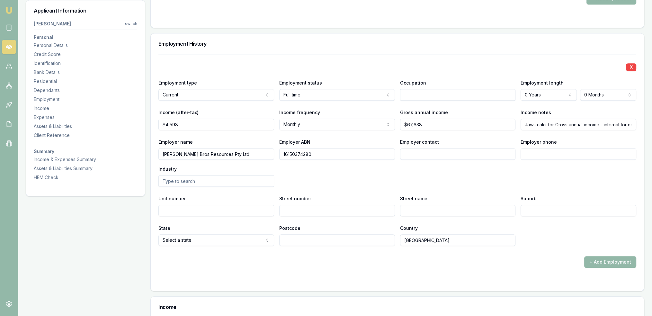
click at [540, 151] on input "Employer phone" at bounding box center [579, 154] width 116 height 12
type input "0362 777 888"
click at [499, 153] on input "Employer contact" at bounding box center [458, 154] width 116 height 12
type input "H"
type input "Payroll"
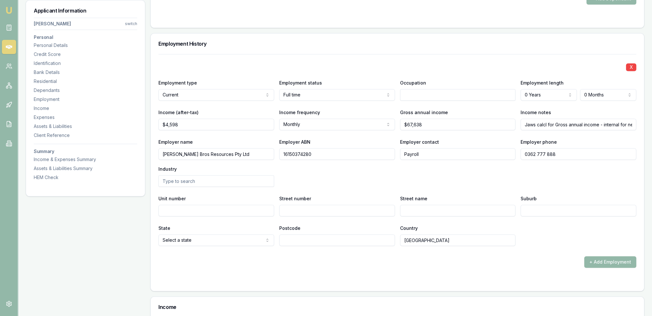
click at [302, 216] on div "X Employment type Current Current Previous Employment status [DEMOGRAPHIC_DATA]…" at bounding box center [397, 150] width 478 height 192
type input "14"
type input "[PERSON_NAME] St"
type input "Glenorchy"
select select "TAS"
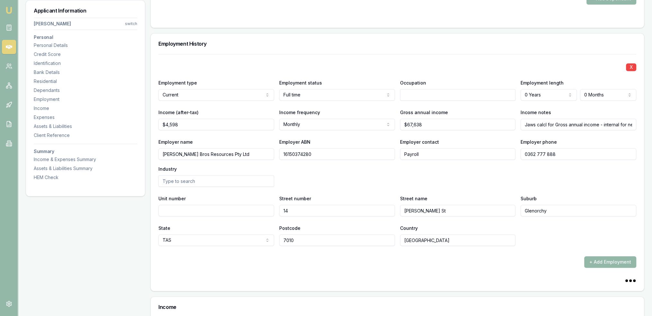
type input "7010"
click at [567, 242] on div "State [GEOGRAPHIC_DATA] [GEOGRAPHIC_DATA] [GEOGRAPHIC_DATA] [GEOGRAPHIC_DATA] […" at bounding box center [397, 235] width 478 height 22
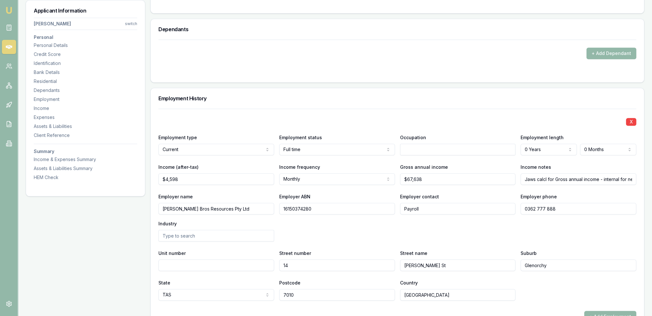
scroll to position [573, 0]
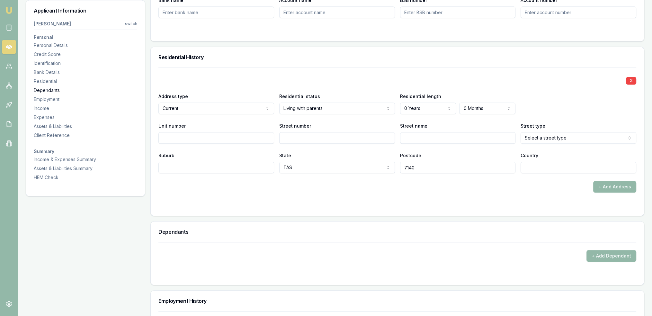
drag, startPoint x: 47, startPoint y: 78, endPoint x: 79, endPoint y: 88, distance: 33.6
click at [47, 78] on div "Residential" at bounding box center [85, 81] width 103 height 6
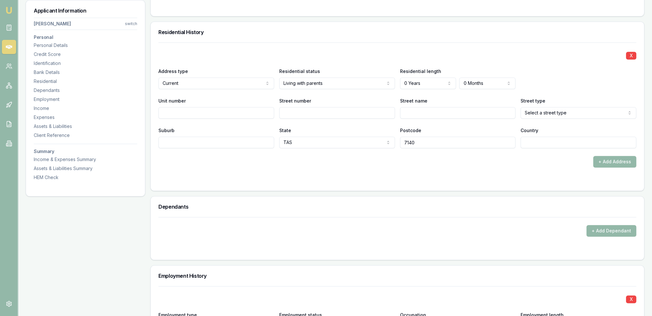
scroll to position [618, 0]
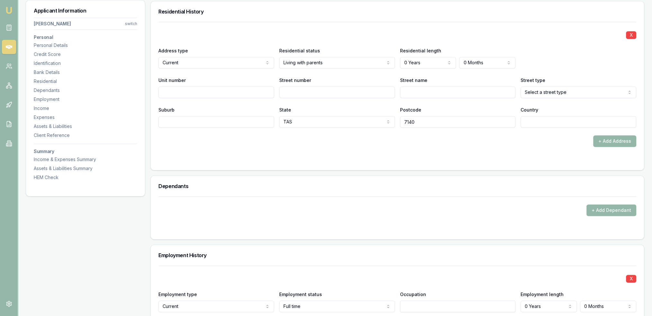
click at [302, 88] on input "Street number" at bounding box center [337, 92] width 116 height 12
type input "21"
type input "p"
type input "Pulpit Rock"
select select "Road"
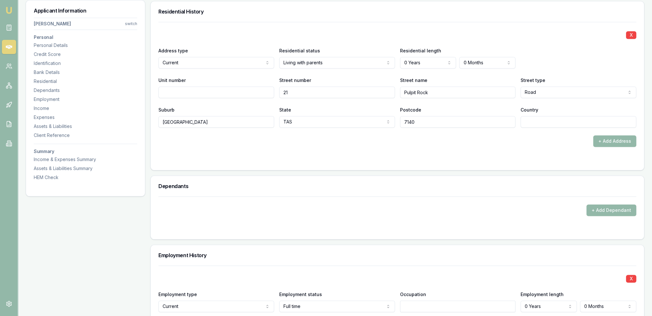
type input "[GEOGRAPHIC_DATA]"
type input "AU"
click at [321, 138] on div "+ Add Address" at bounding box center [397, 141] width 478 height 12
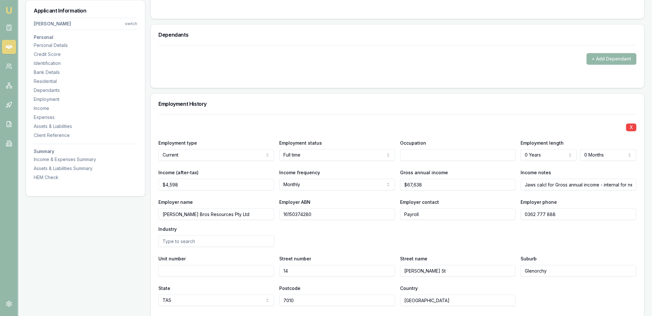
scroll to position [779, 0]
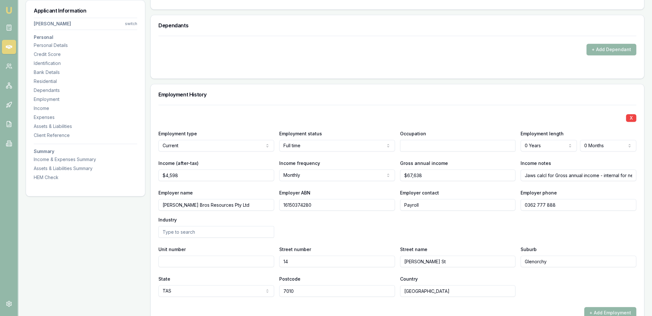
click at [173, 203] on input "[PERSON_NAME] Bros Resources Pty Ltd" at bounding box center [216, 205] width 116 height 12
type input "Hazell Bros Resources Pty Ltd"
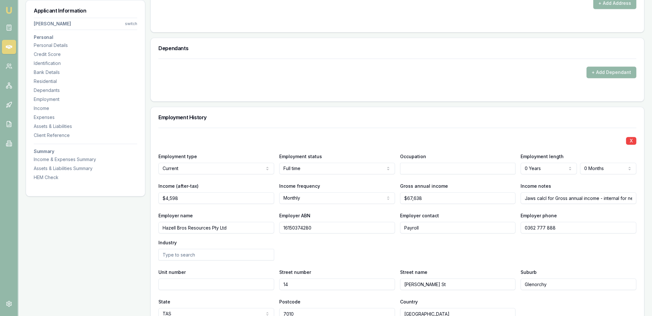
scroll to position [834, 0]
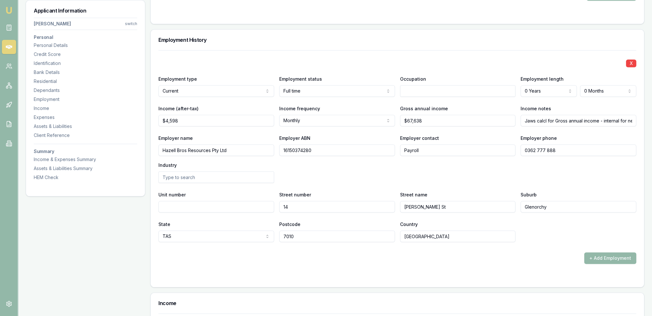
click at [423, 86] on input "text" at bounding box center [458, 91] width 116 height 12
type input "Welder"
click at [423, 86] on input "Welder" at bounding box center [458, 91] width 116 height 12
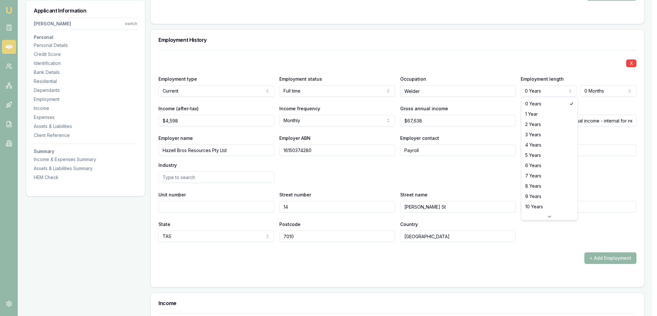
select select "2"
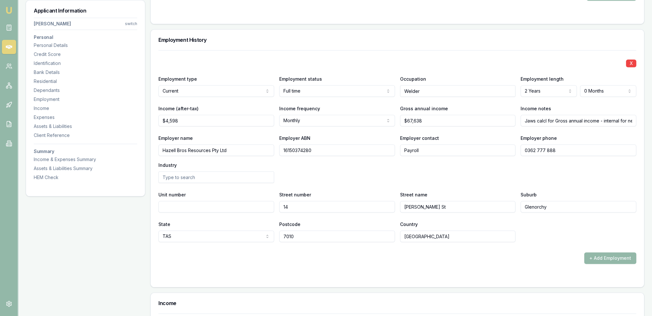
click at [545, 136] on label "Employer phone" at bounding box center [539, 137] width 36 height 5
click at [545, 144] on input "0362 777 888" at bounding box center [579, 150] width 116 height 12
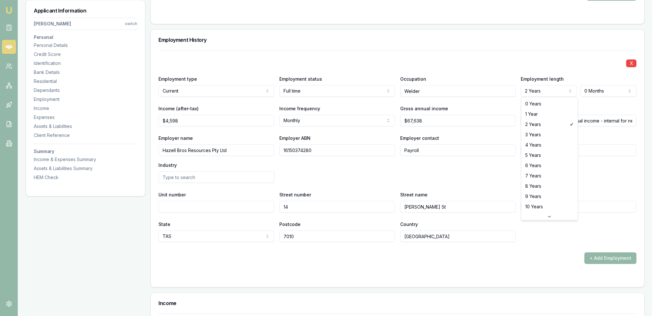
select select "3"
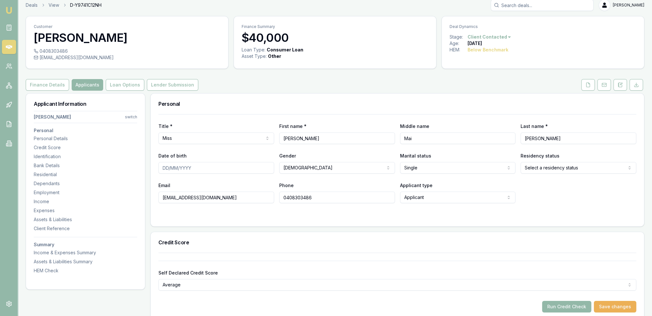
scroll to position [0, 0]
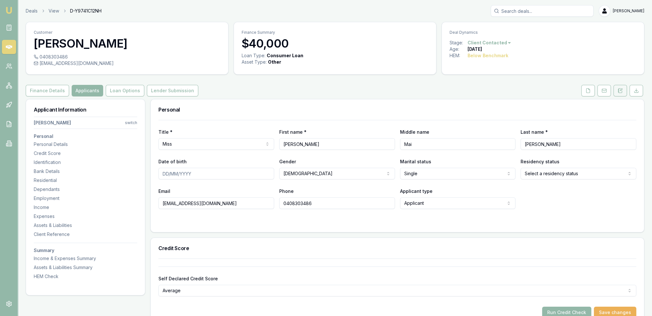
click at [618, 91] on icon at bounding box center [620, 90] width 5 height 5
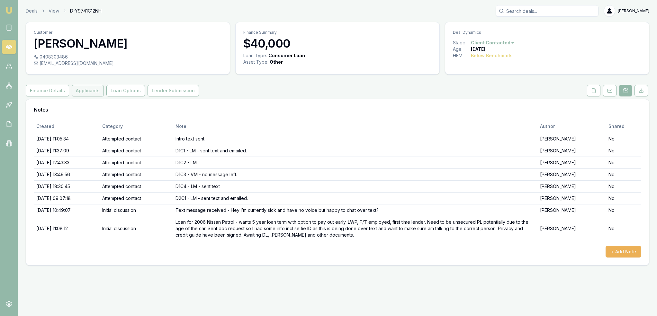
click at [81, 88] on button "Applicants" at bounding box center [88, 91] width 32 height 12
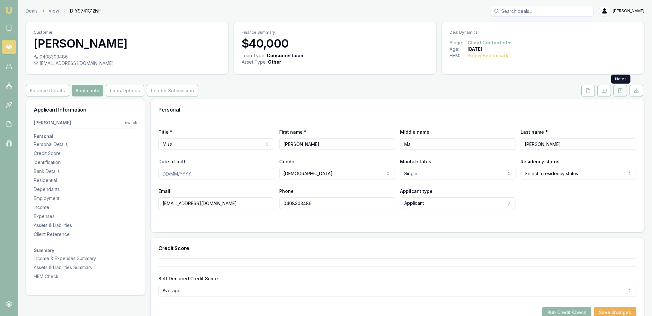
click at [618, 89] on icon at bounding box center [618, 89] width 1 height 0
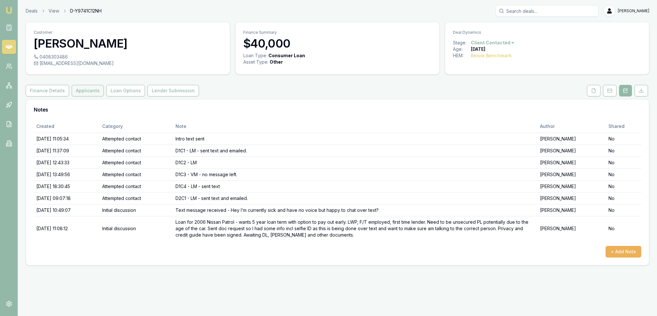
click at [82, 91] on button "Applicants" at bounding box center [88, 91] width 32 height 12
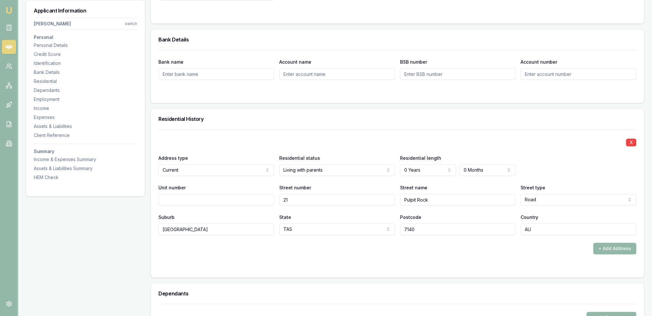
scroll to position [508, 0]
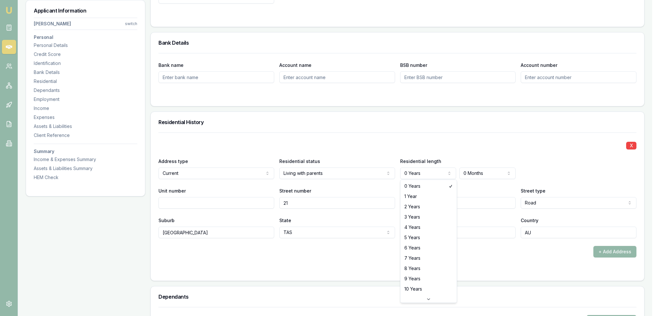
select select "10"
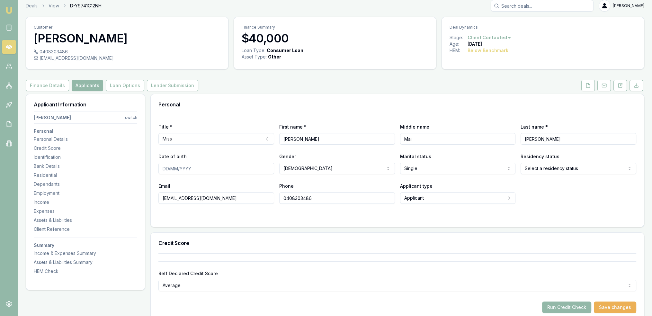
scroll to position [0, 0]
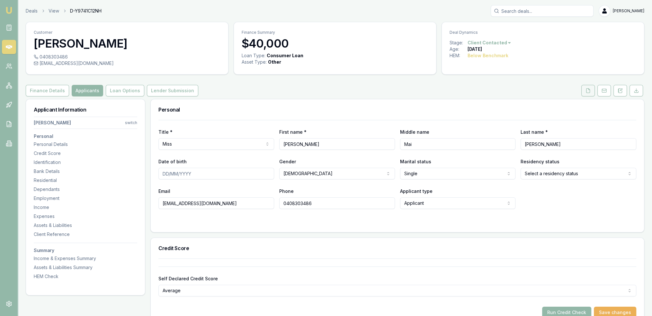
click at [590, 91] on icon at bounding box center [589, 90] width 4 height 4
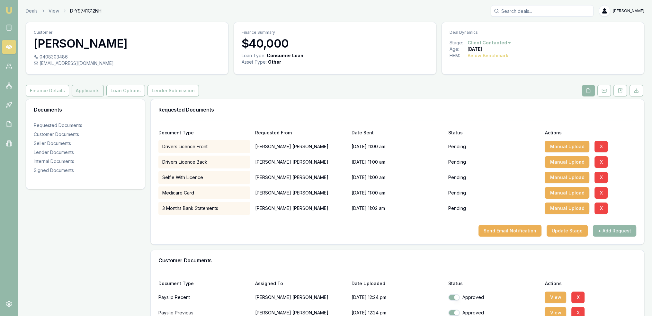
click at [80, 90] on button "Applicants" at bounding box center [88, 91] width 32 height 12
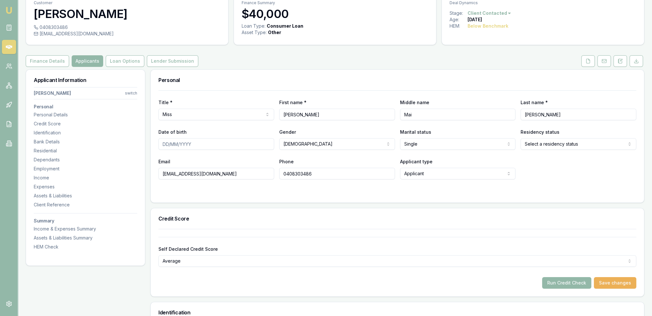
scroll to position [26, 0]
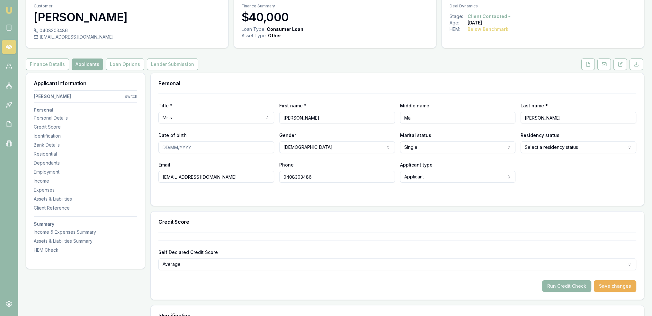
drag, startPoint x: 586, startPoint y: 65, endPoint x: 581, endPoint y: 75, distance: 11.2
click at [586, 65] on icon at bounding box center [588, 64] width 5 height 5
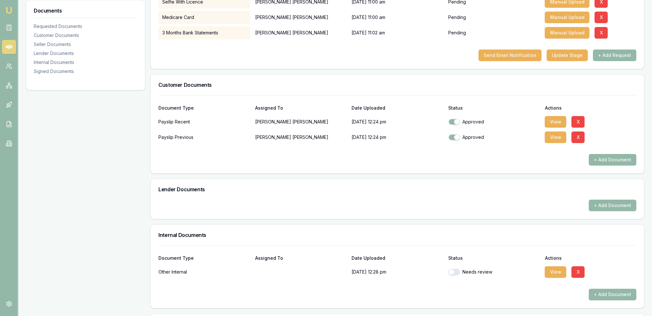
scroll to position [193, 0]
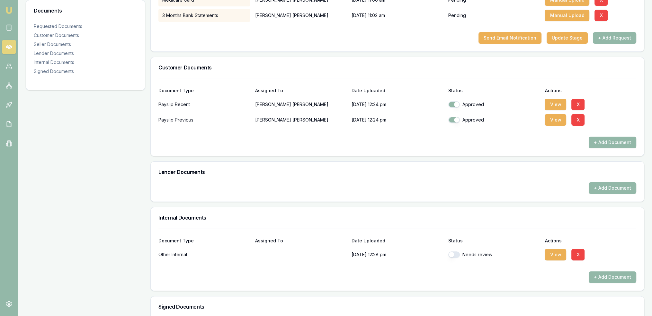
click at [451, 254] on button "button" at bounding box center [454, 254] width 12 height 6
checkbox input "true"
click at [556, 254] on button "View" at bounding box center [556, 255] width 22 height 12
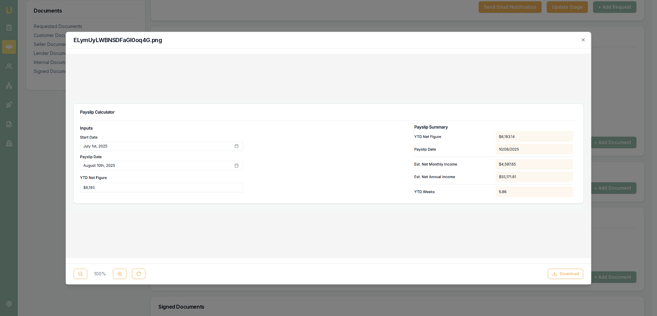
click at [587, 37] on div "ELymUyLWBNSDFaGl0oq4G.png" at bounding box center [328, 40] width 525 height 16
click at [584, 39] on icon "button" at bounding box center [583, 39] width 5 height 5
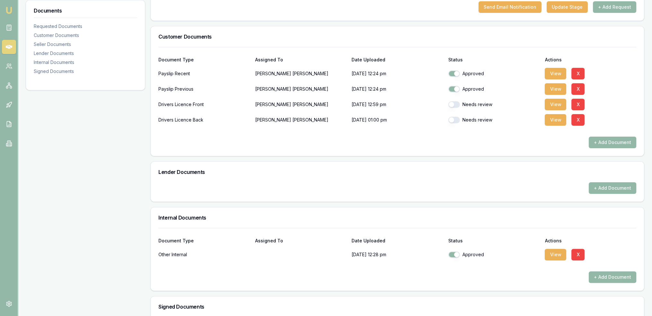
click at [451, 105] on button "button" at bounding box center [454, 104] width 12 height 6
checkbox input "true"
click at [451, 119] on button "button" at bounding box center [454, 120] width 12 height 6
checkbox input "true"
click at [559, 102] on button "View" at bounding box center [556, 105] width 22 height 12
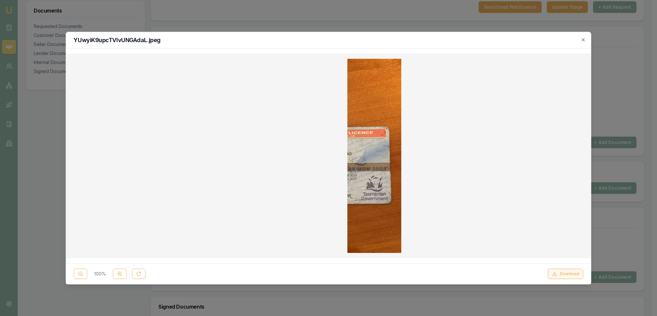
click at [569, 273] on button "Download" at bounding box center [565, 274] width 35 height 10
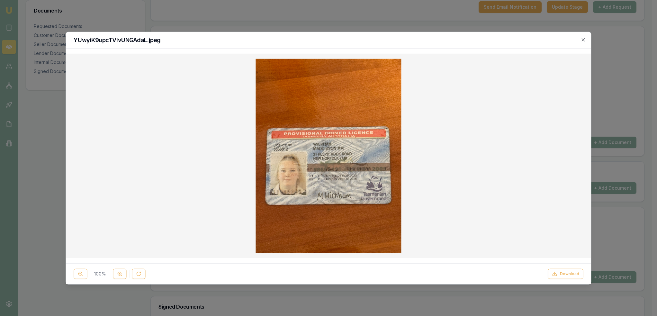
drag, startPoint x: 583, startPoint y: 39, endPoint x: 558, endPoint y: 44, distance: 25.9
click at [583, 39] on icon "button" at bounding box center [583, 39] width 5 height 5
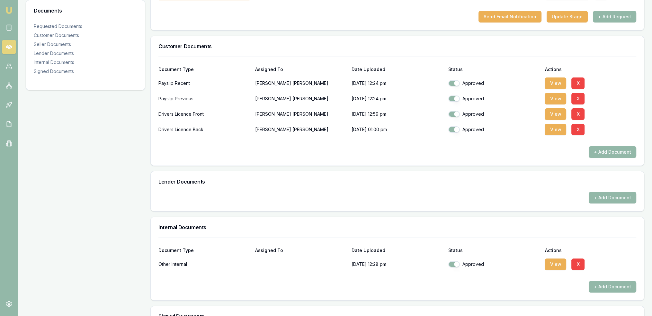
scroll to position [0, 0]
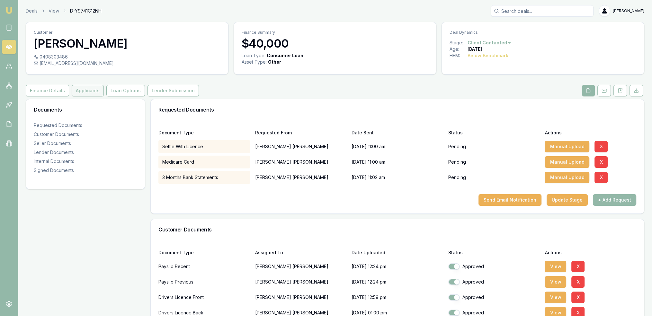
click at [86, 88] on button "Applicants" at bounding box center [88, 91] width 32 height 12
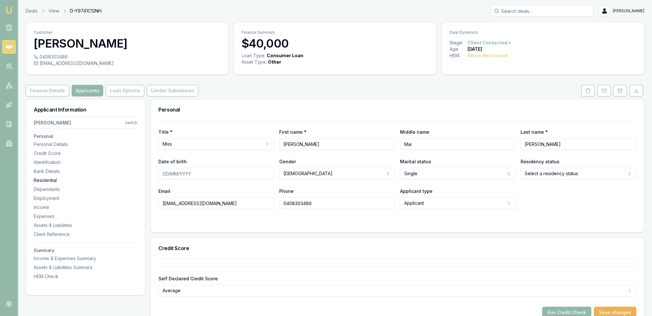
click at [49, 180] on div "Residential" at bounding box center [85, 180] width 103 height 6
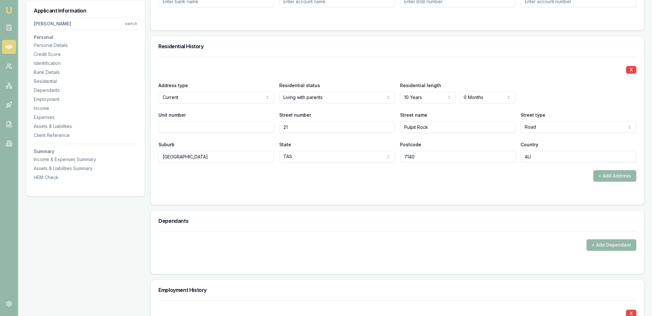
scroll to position [618, 0]
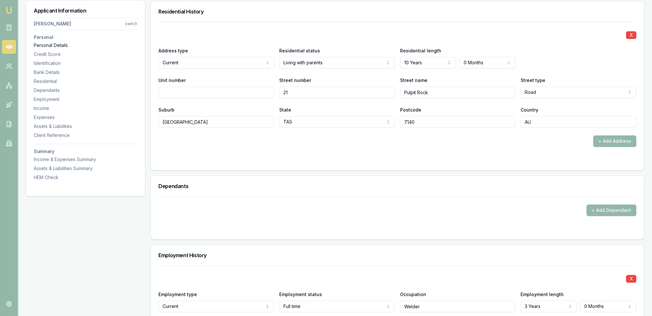
click at [50, 45] on div "Personal Details" at bounding box center [85, 45] width 103 height 6
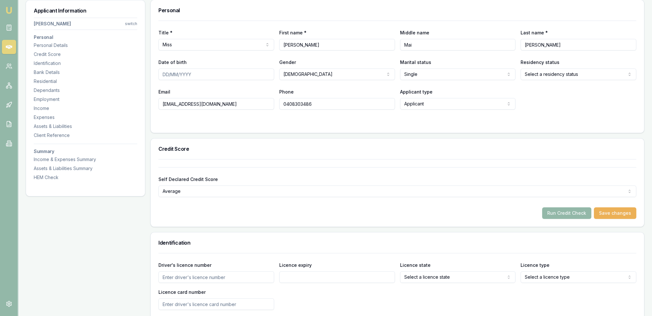
scroll to position [99, 0]
click at [163, 74] on input "Date of birth" at bounding box center [216, 75] width 116 height 12
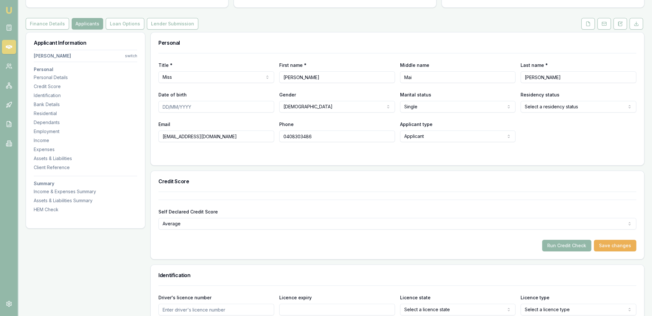
scroll to position [67, 0]
click at [583, 23] on button at bounding box center [587, 24] width 13 height 12
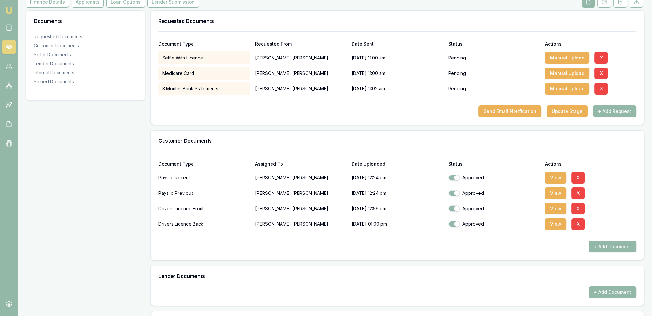
scroll to position [129, 0]
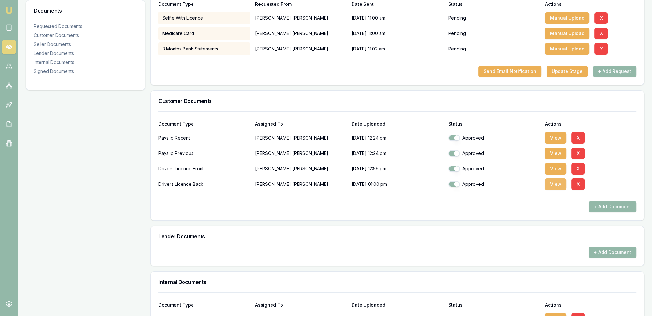
click at [559, 185] on button "View" at bounding box center [556, 184] width 22 height 12
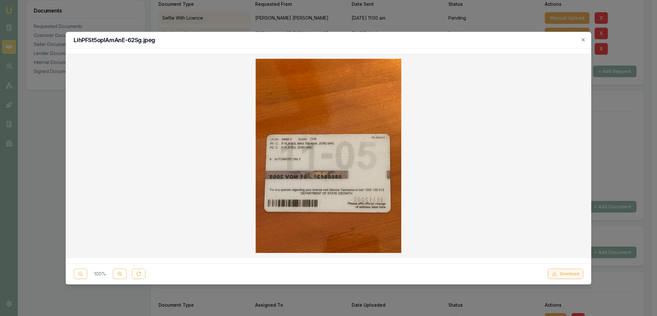
click at [569, 272] on button "Download" at bounding box center [565, 274] width 35 height 10
click at [582, 38] on icon "button" at bounding box center [583, 39] width 5 height 5
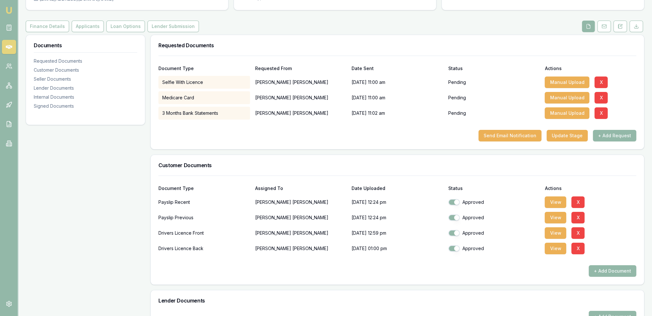
scroll to position [0, 0]
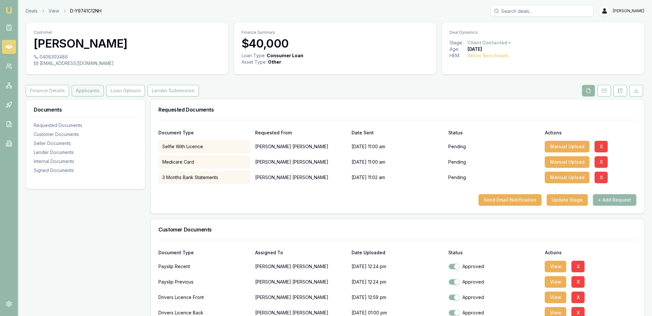
drag, startPoint x: 77, startPoint y: 89, endPoint x: 81, endPoint y: 93, distance: 5.9
click at [77, 89] on button "Applicants" at bounding box center [88, 91] width 32 height 12
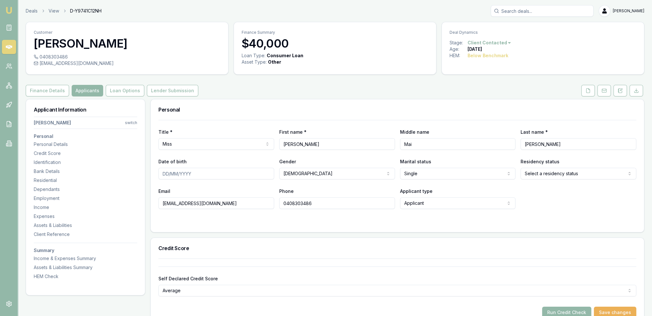
drag, startPoint x: 164, startPoint y: 176, endPoint x: 168, endPoint y: 173, distance: 5.2
click at [166, 175] on input "Date of birth" at bounding box center [216, 174] width 116 height 12
type input "[DATE]"
click at [557, 205] on div "Email [EMAIL_ADDRESS][DOMAIN_NAME] Phone [PHONE_NUMBER] Applicant type Applican…" at bounding box center [397, 198] width 478 height 22
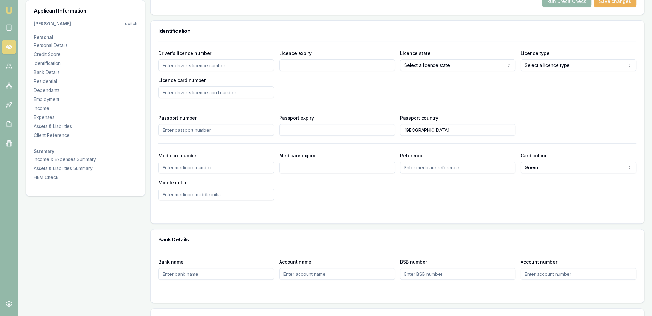
scroll to position [307, 0]
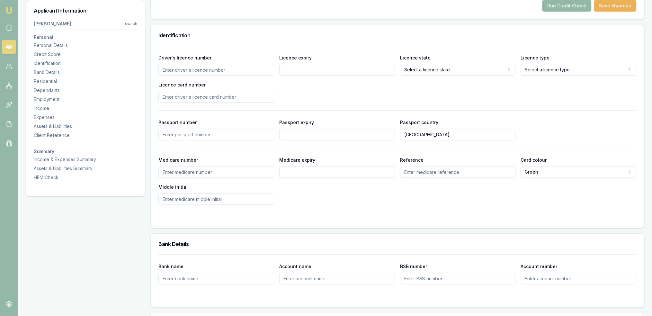
click at [246, 69] on input "Driver's licence number" at bounding box center [216, 70] width 116 height 12
type input "5866812"
type input "[DATE]"
select select "TAS"
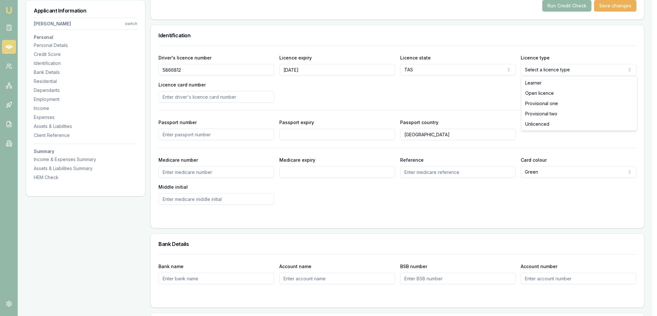
select select "PROVISIONAL_TWO"
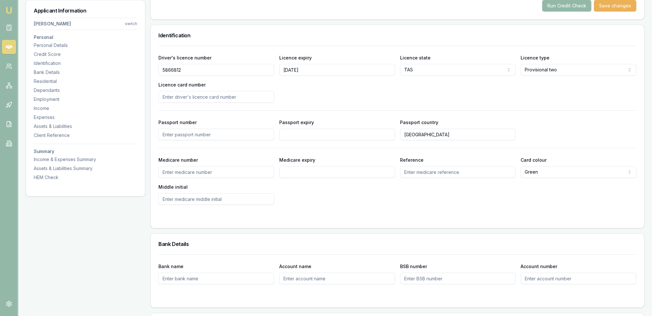
click at [213, 98] on input "Licence card number" at bounding box center [216, 97] width 116 height 12
click at [210, 98] on input "Licence card number" at bounding box center [216, 97] width 116 height 12
type input "T01444013"
click at [325, 92] on div "Driver's licence number [DRIVERS_LICENSE_NUMBER] Licence expiry [DATE] Licence …" at bounding box center [397, 78] width 478 height 49
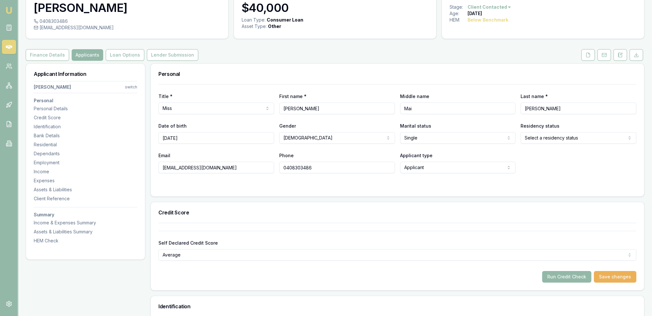
scroll to position [0, 0]
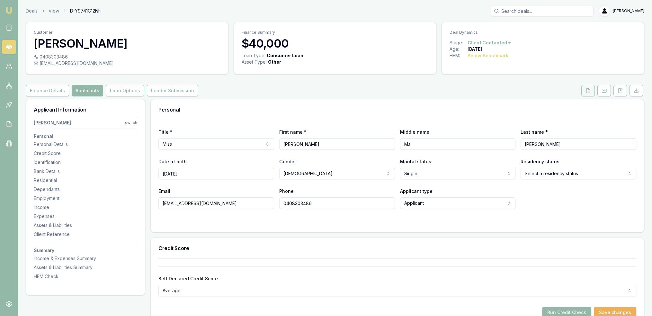
click at [585, 90] on button at bounding box center [587, 91] width 13 height 12
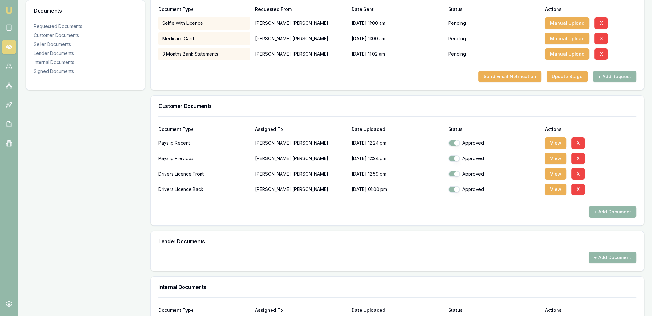
scroll to position [51, 0]
